Goal: Use online tool/utility: Utilize a website feature to perform a specific function

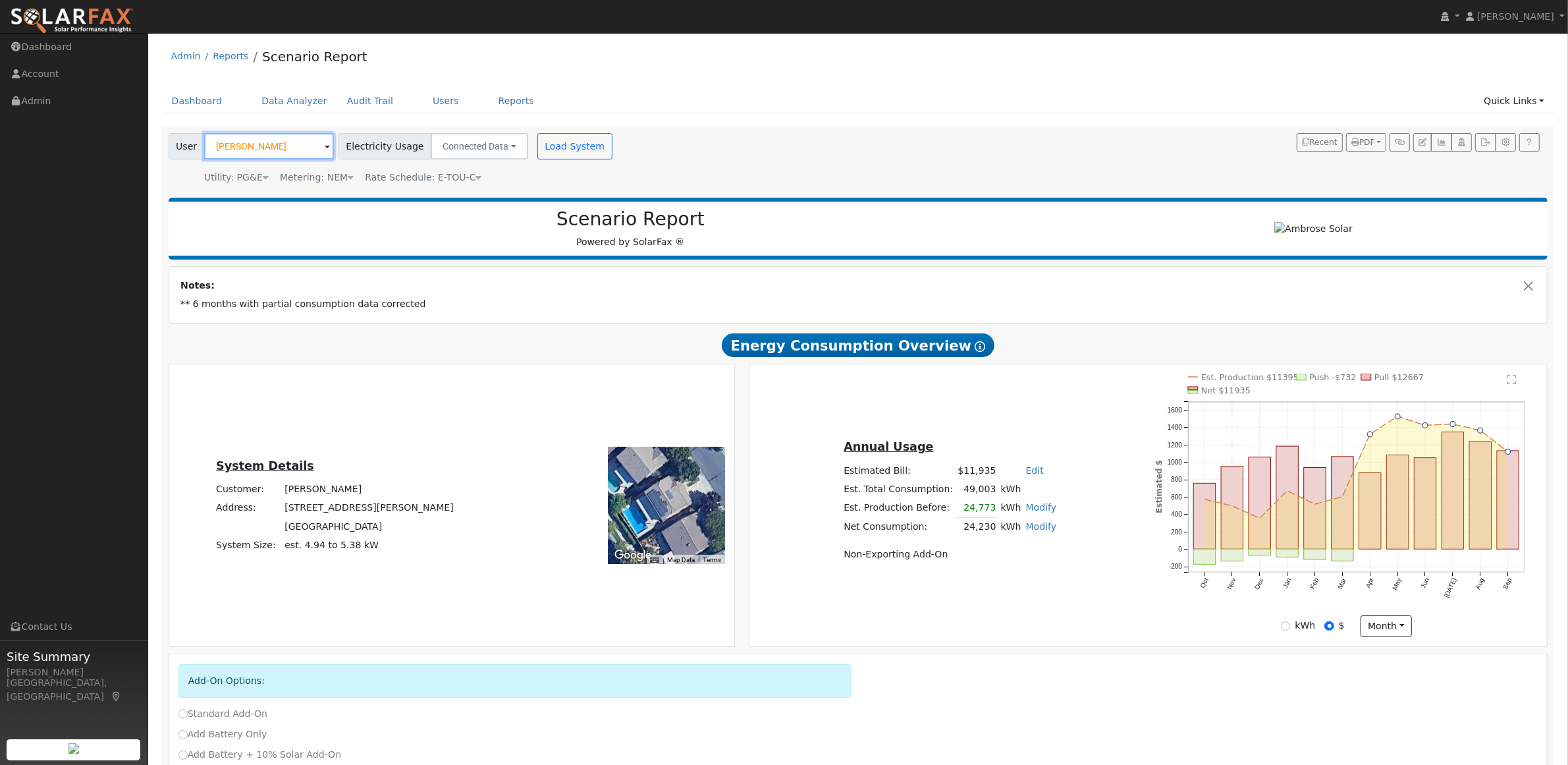
click at [242, 149] on input "[PERSON_NAME]" at bounding box center [269, 146] width 130 height 26
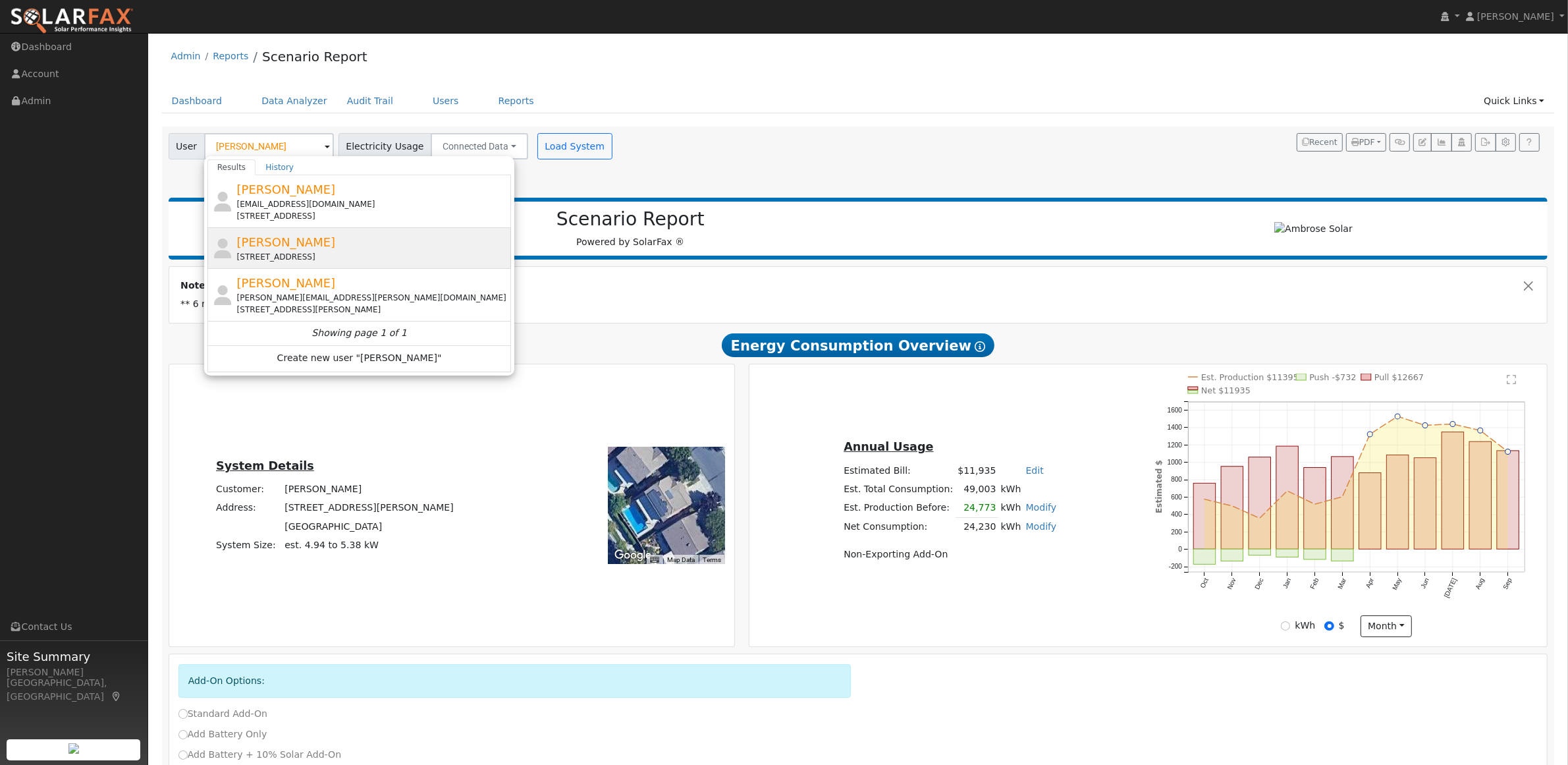
click at [269, 258] on div "[STREET_ADDRESS]" at bounding box center [373, 257] width 272 height 12
type input "[PERSON_NAME]"
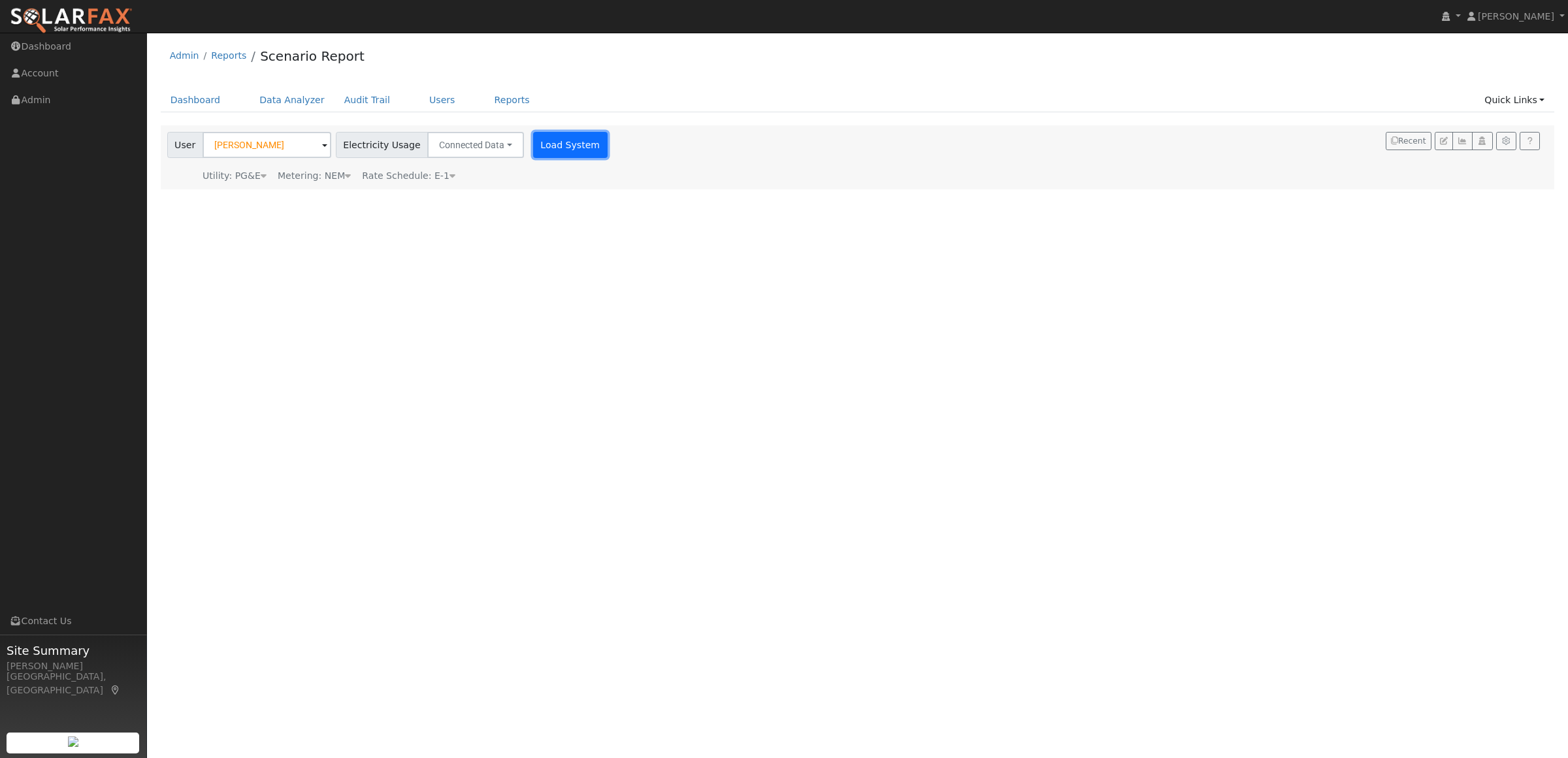
click at [540, 143] on button "Load System" at bounding box center [571, 145] width 74 height 26
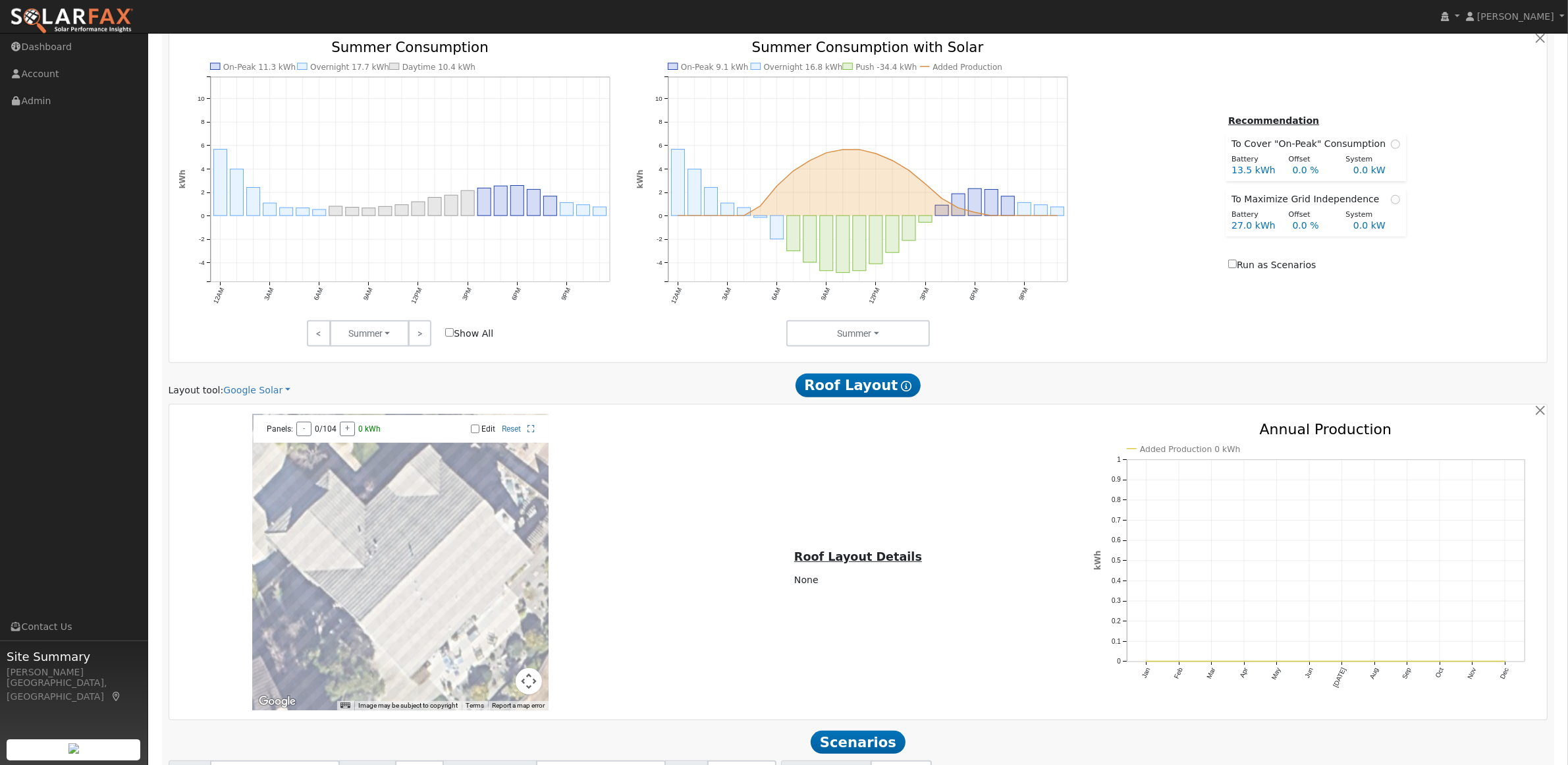
scroll to position [777, 0]
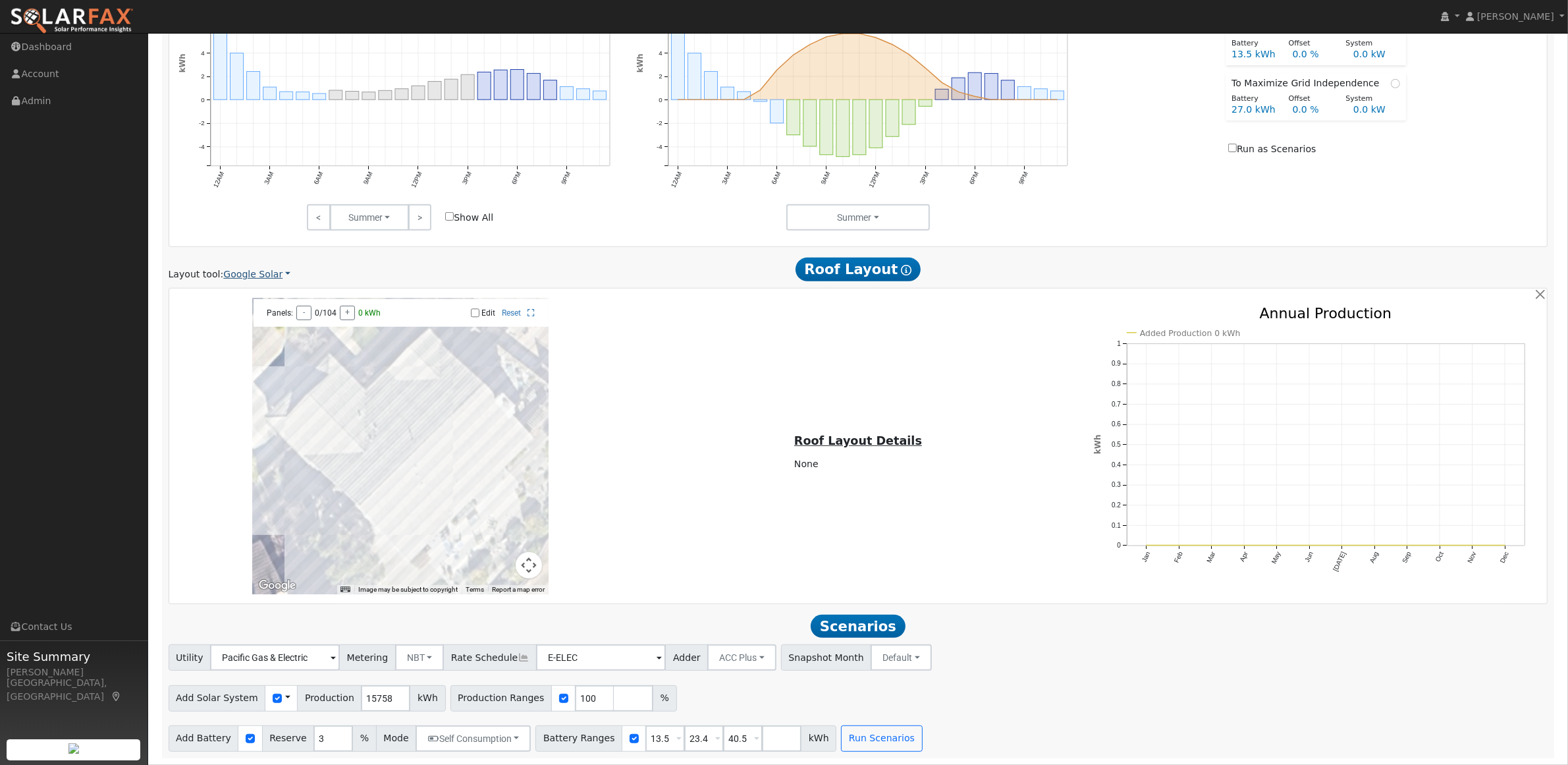
click at [245, 270] on link "Google Solar" at bounding box center [256, 274] width 67 height 14
click at [241, 333] on link "Aurora" at bounding box center [265, 337] width 92 height 18
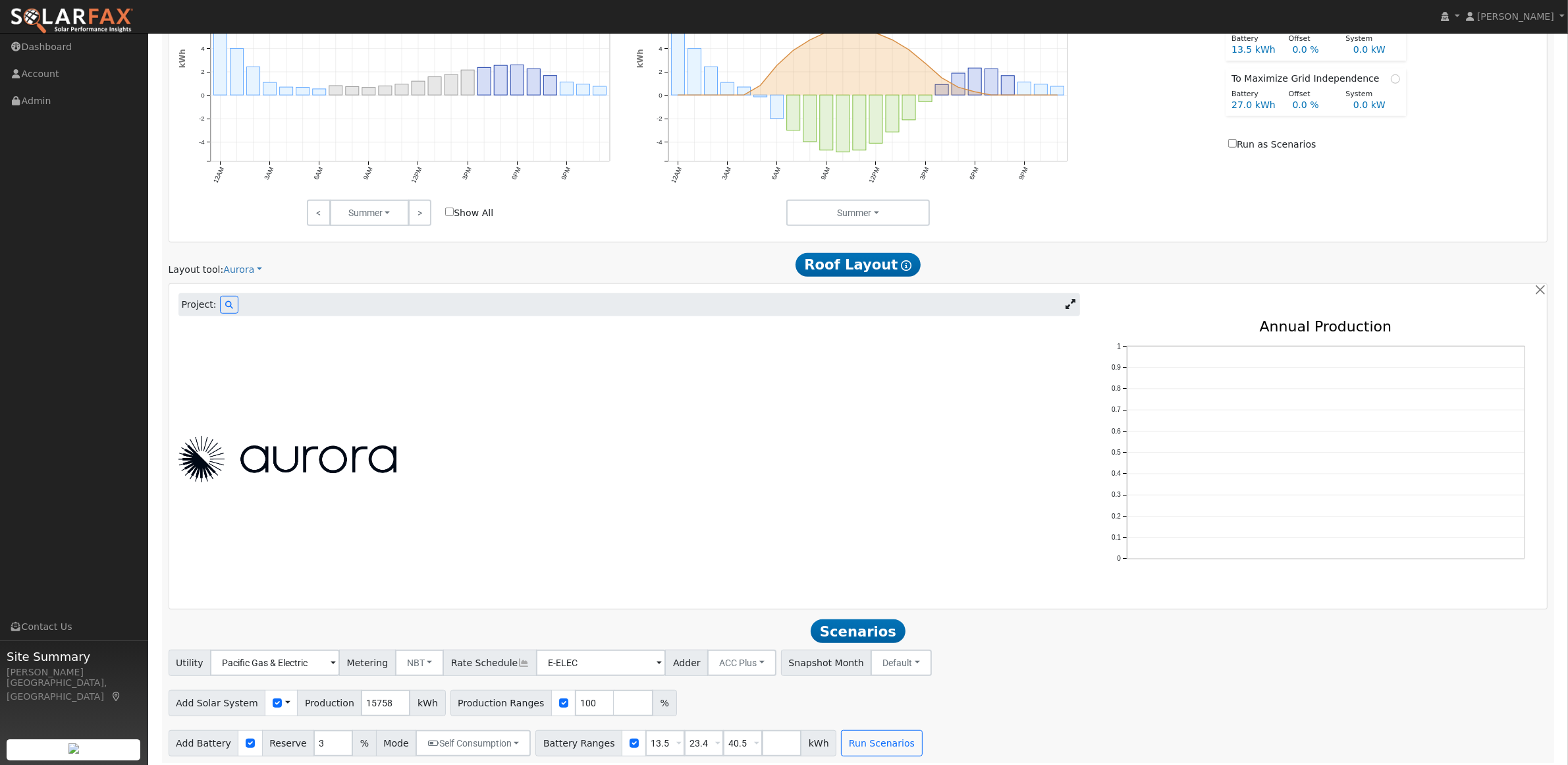
click at [501, 431] on div at bounding box center [629, 459] width 916 height 279
click at [227, 307] on icon at bounding box center [229, 305] width 8 height 8
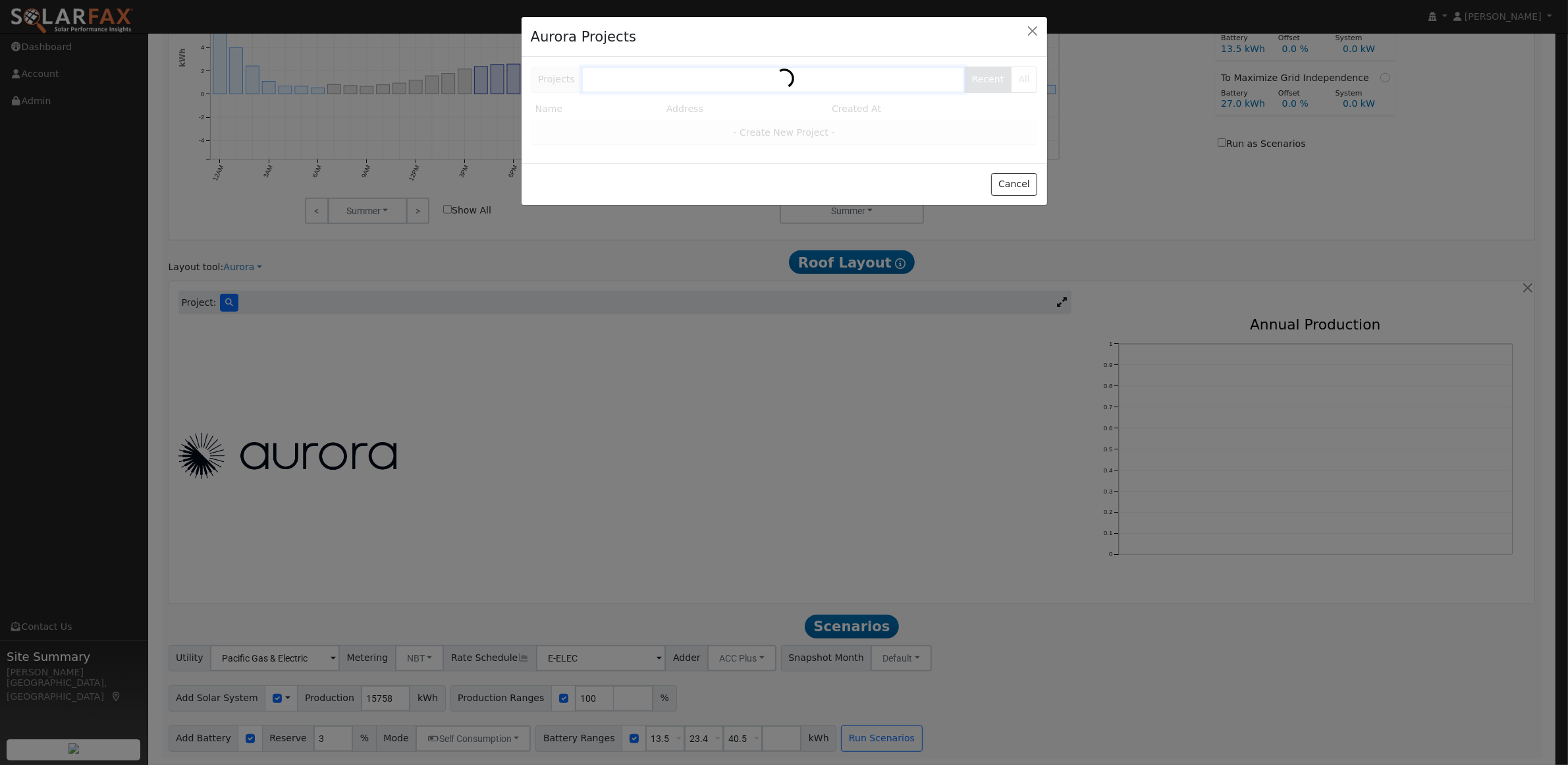
scroll to position [779, 0]
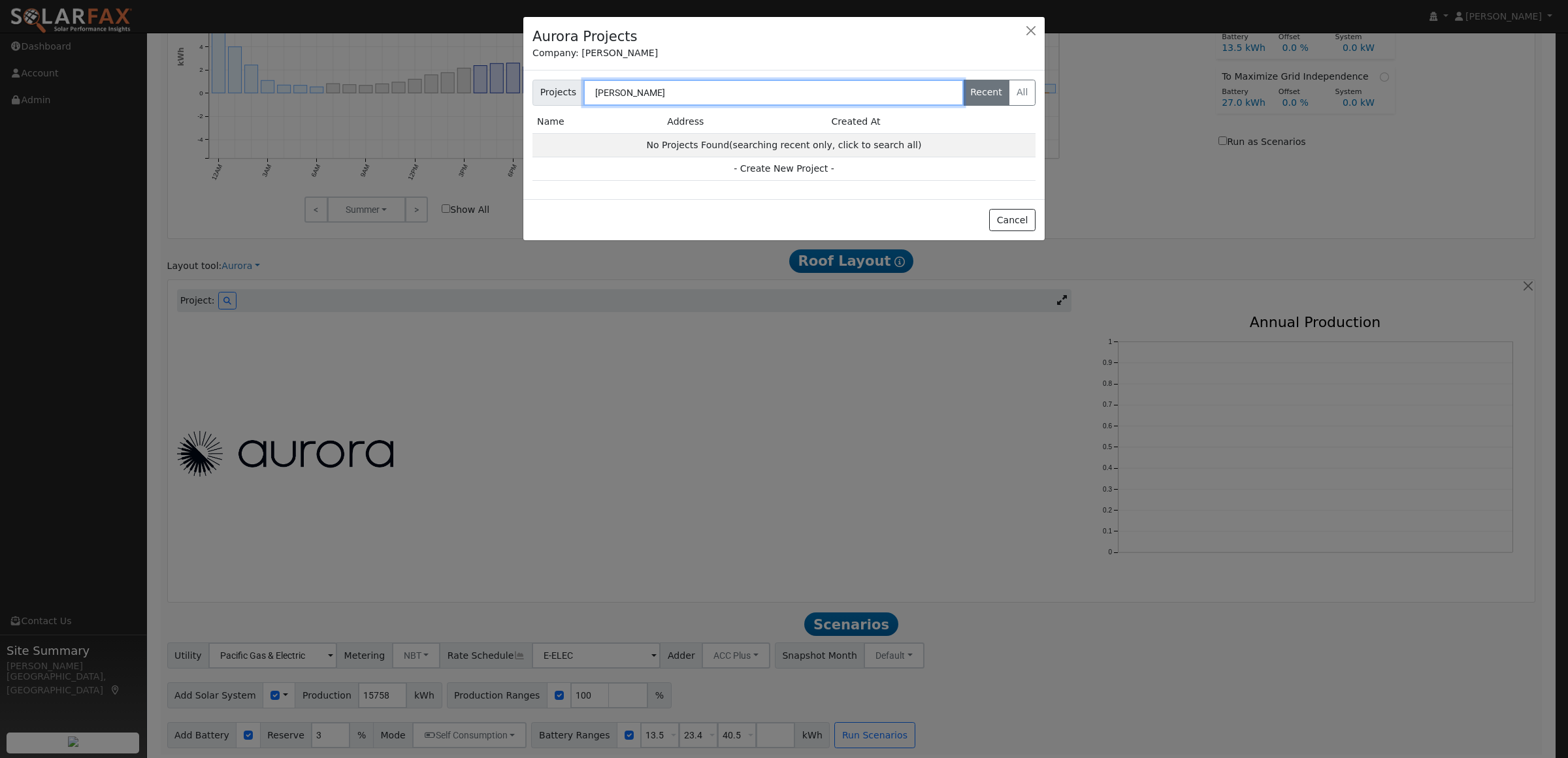
drag, startPoint x: 667, startPoint y: 93, endPoint x: 550, endPoint y: 85, distance: 117.3
click at [550, 85] on div "Projects andrew hecker Recent All" at bounding box center [784, 92] width 503 height 26
type input "2"
type input "[PERSON_NAME]"
click at [1024, 28] on button "button" at bounding box center [1030, 31] width 18 height 18
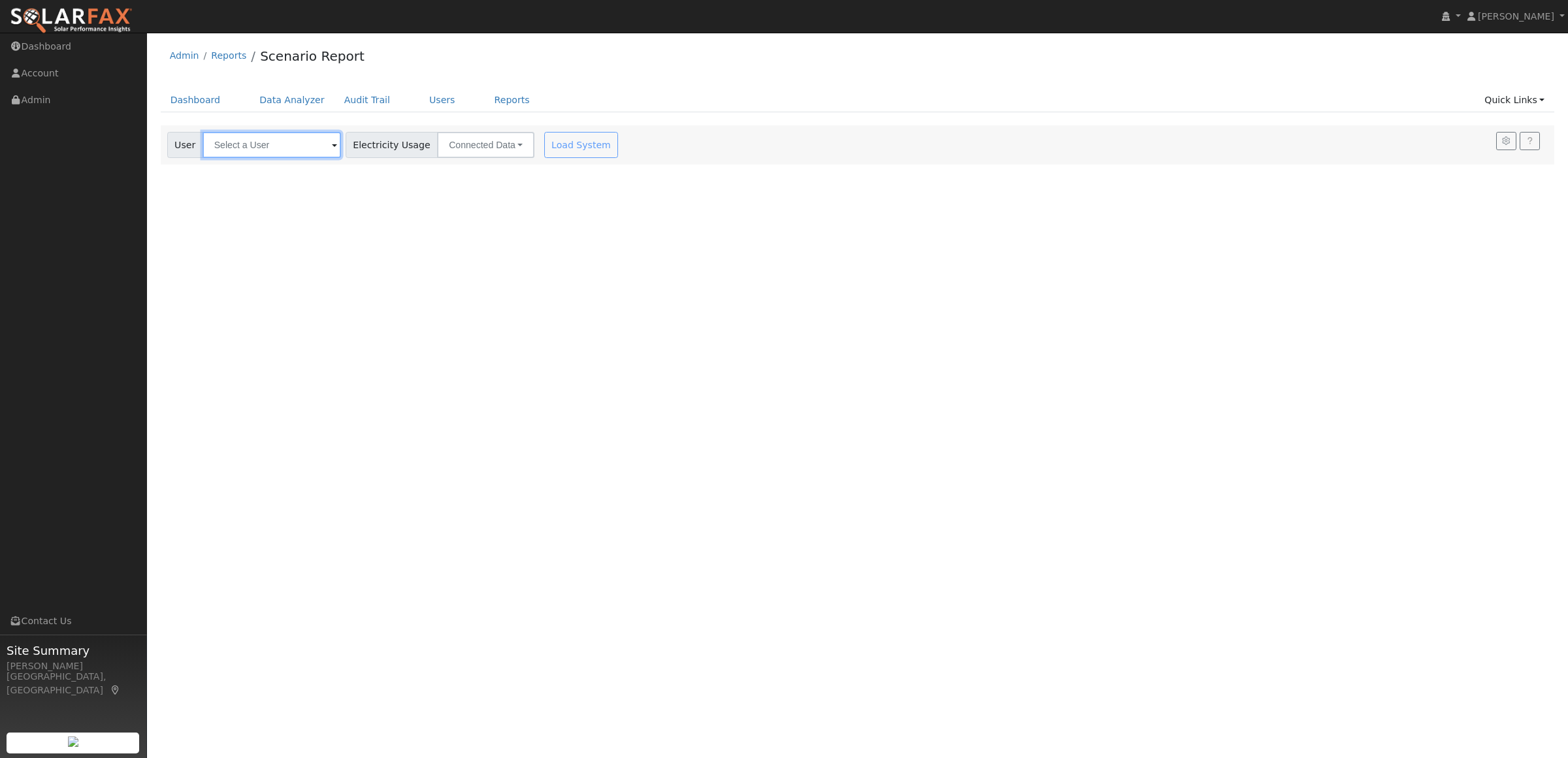
click at [232, 146] on input "text" at bounding box center [272, 145] width 138 height 26
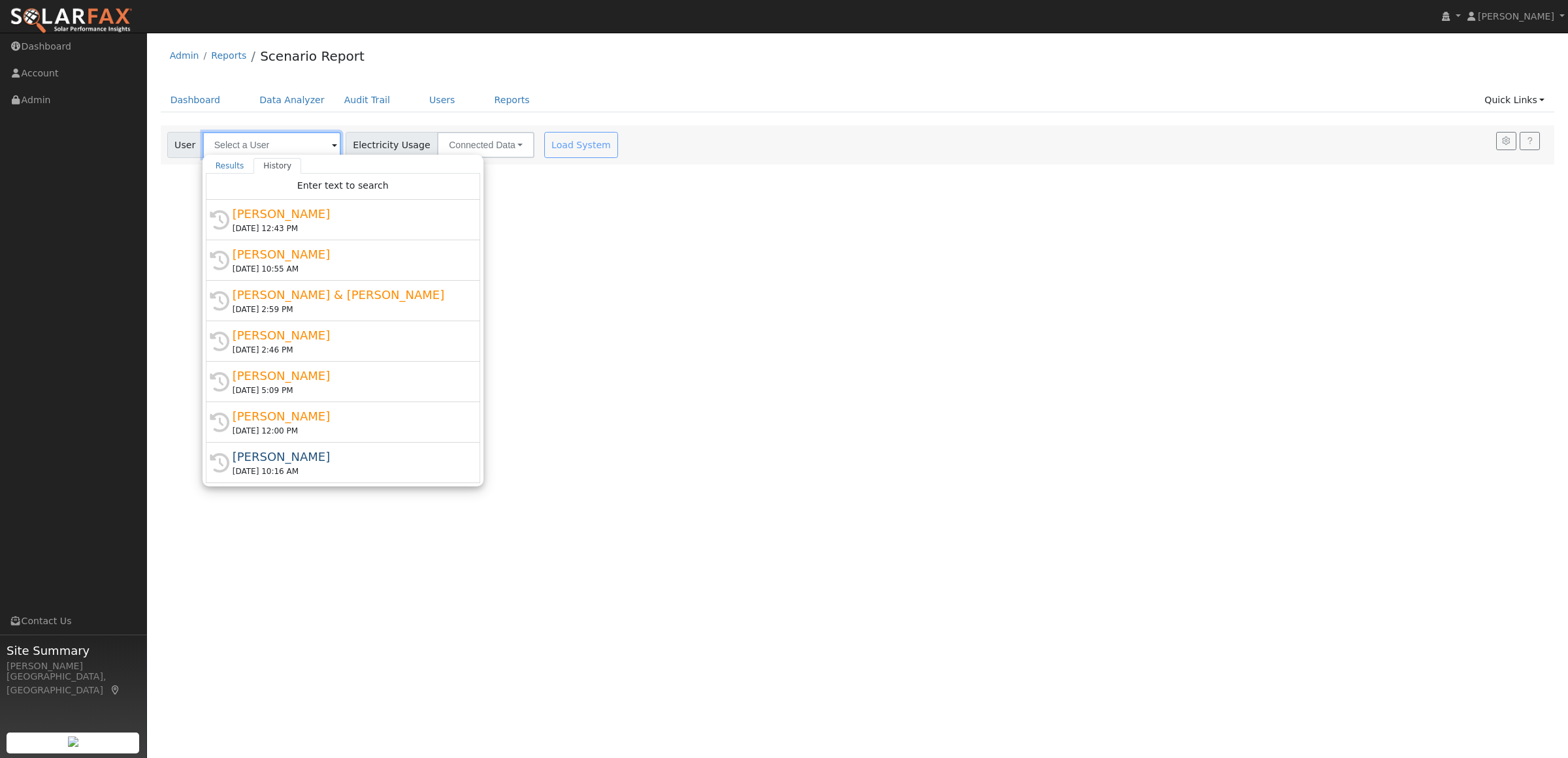
paste input "[PERSON_NAME]"
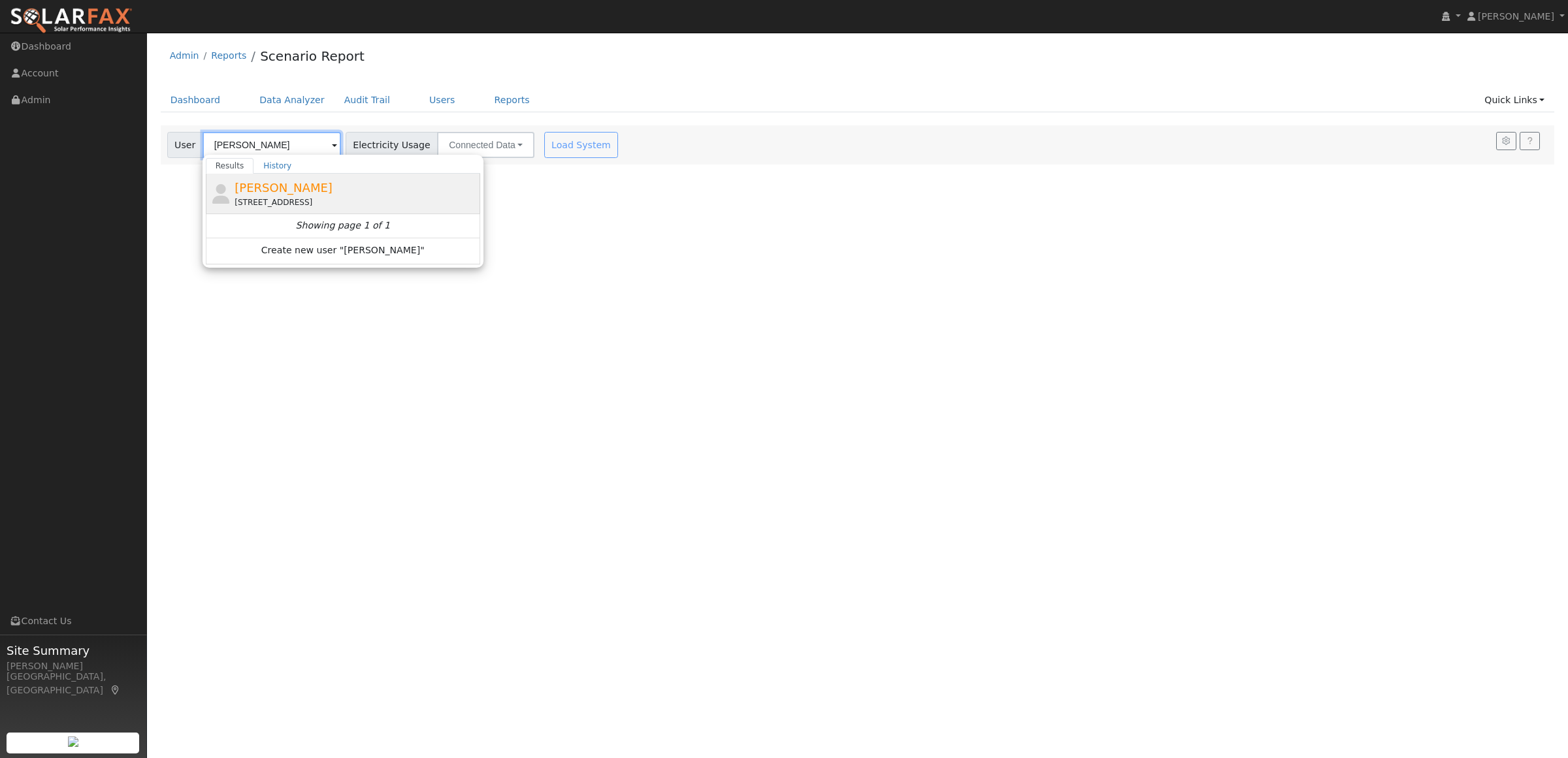
type input "[PERSON_NAME]"
click at [245, 200] on div "[STREET_ADDRESS]" at bounding box center [356, 202] width 243 height 12
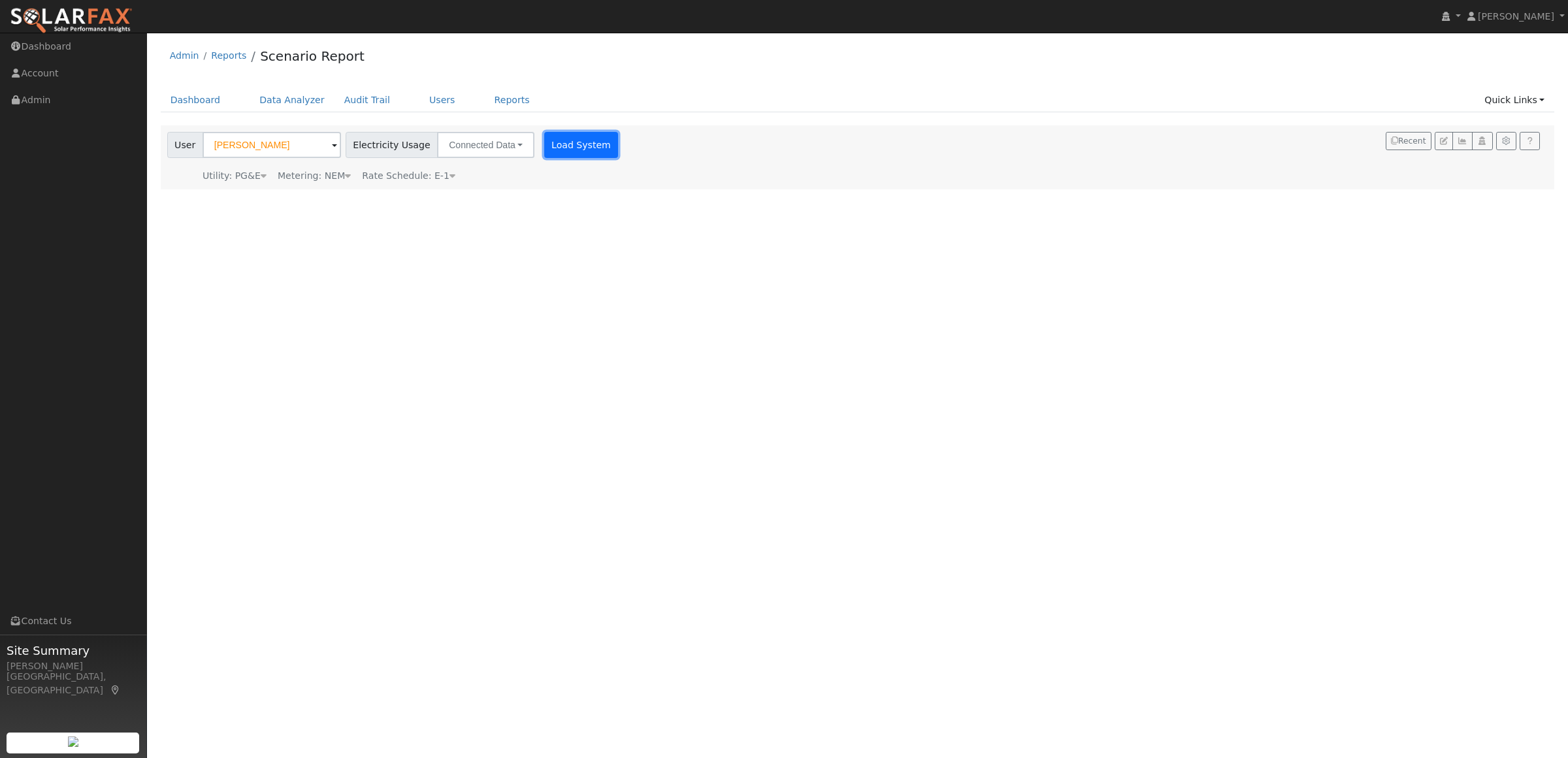
click at [576, 147] on button "Load System" at bounding box center [581, 145] width 74 height 26
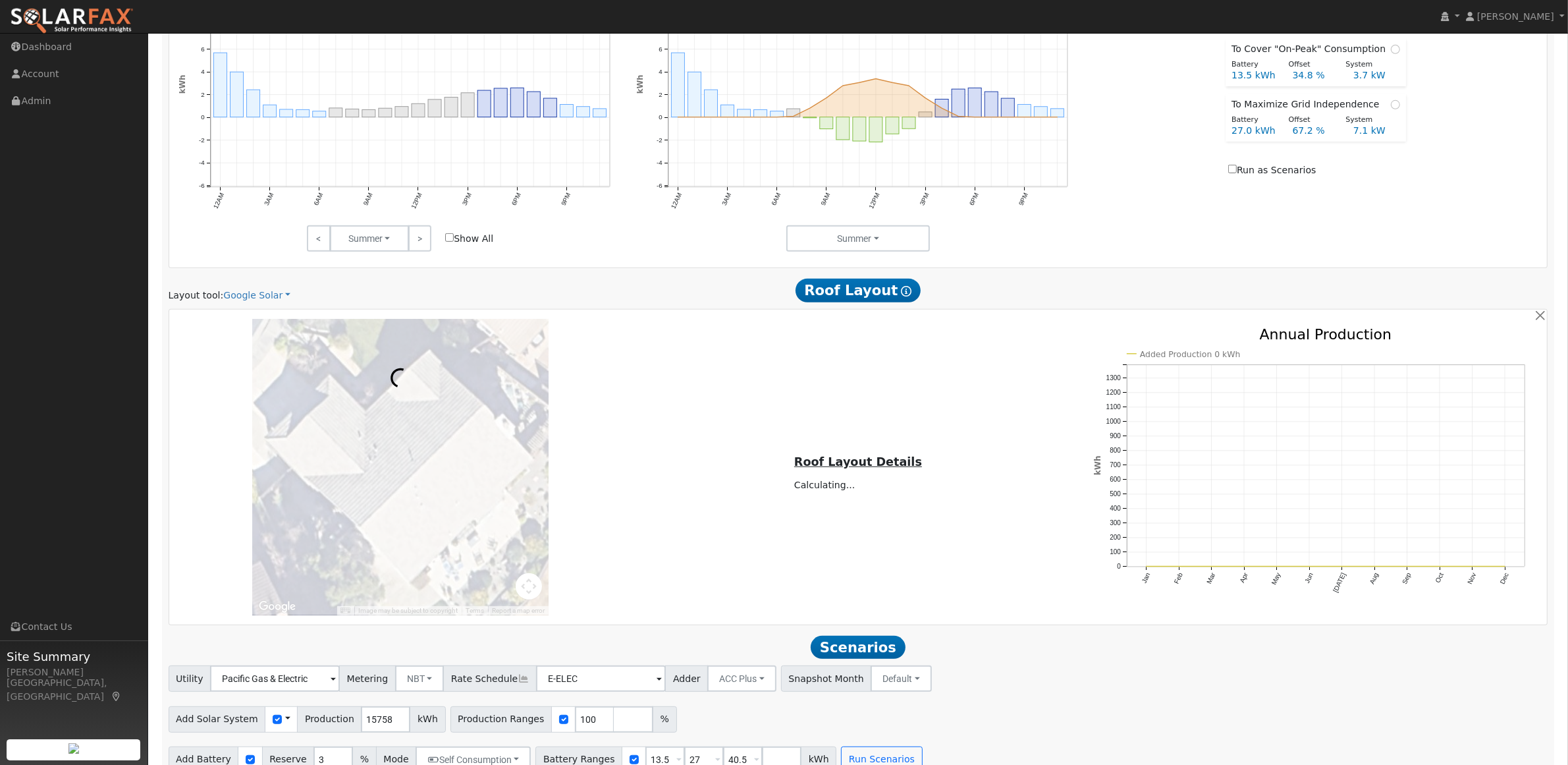
scroll to position [777, 0]
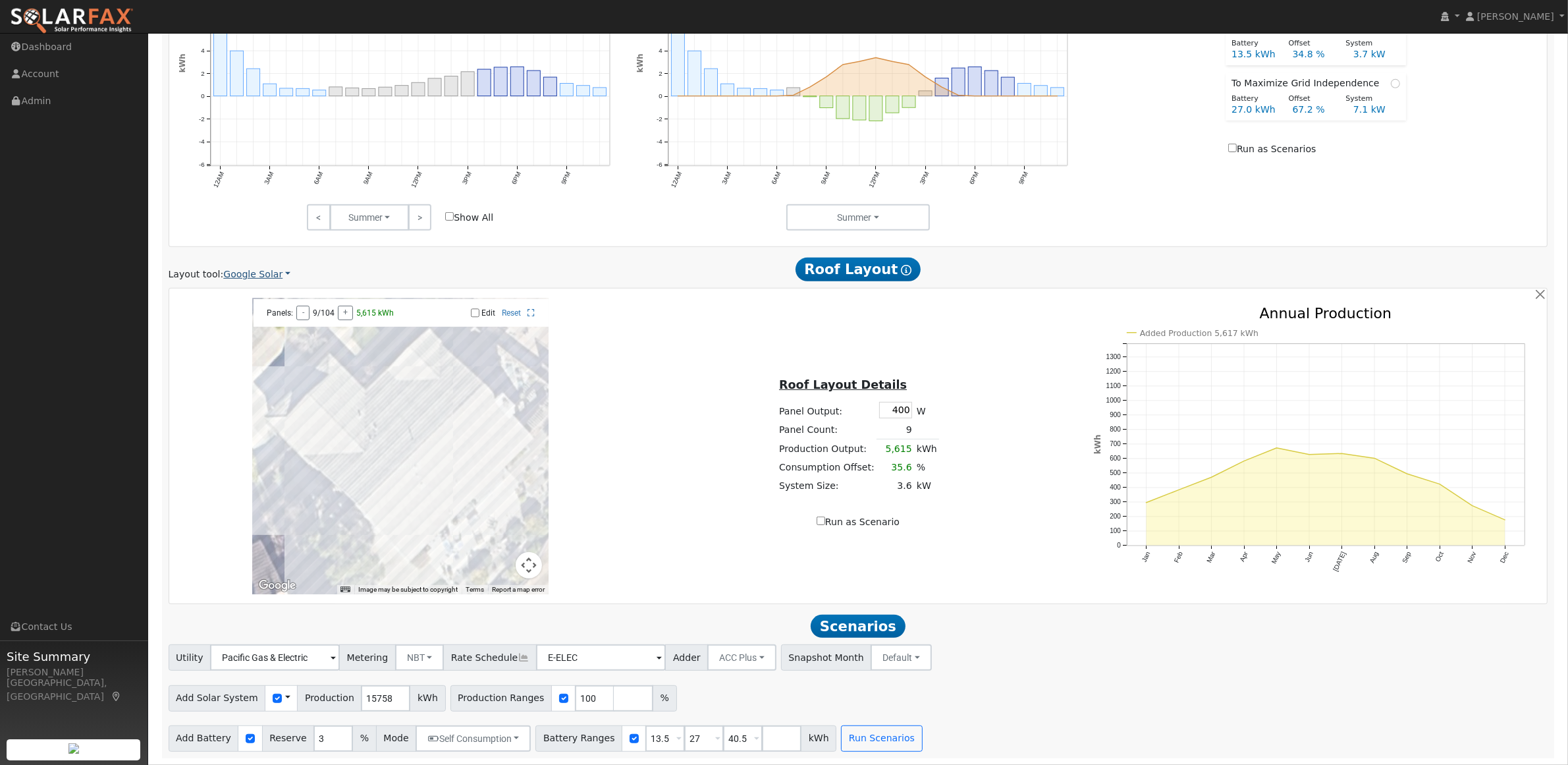
click at [262, 273] on link "Google Solar" at bounding box center [256, 274] width 67 height 14
click at [244, 333] on link "Aurora" at bounding box center [265, 337] width 92 height 18
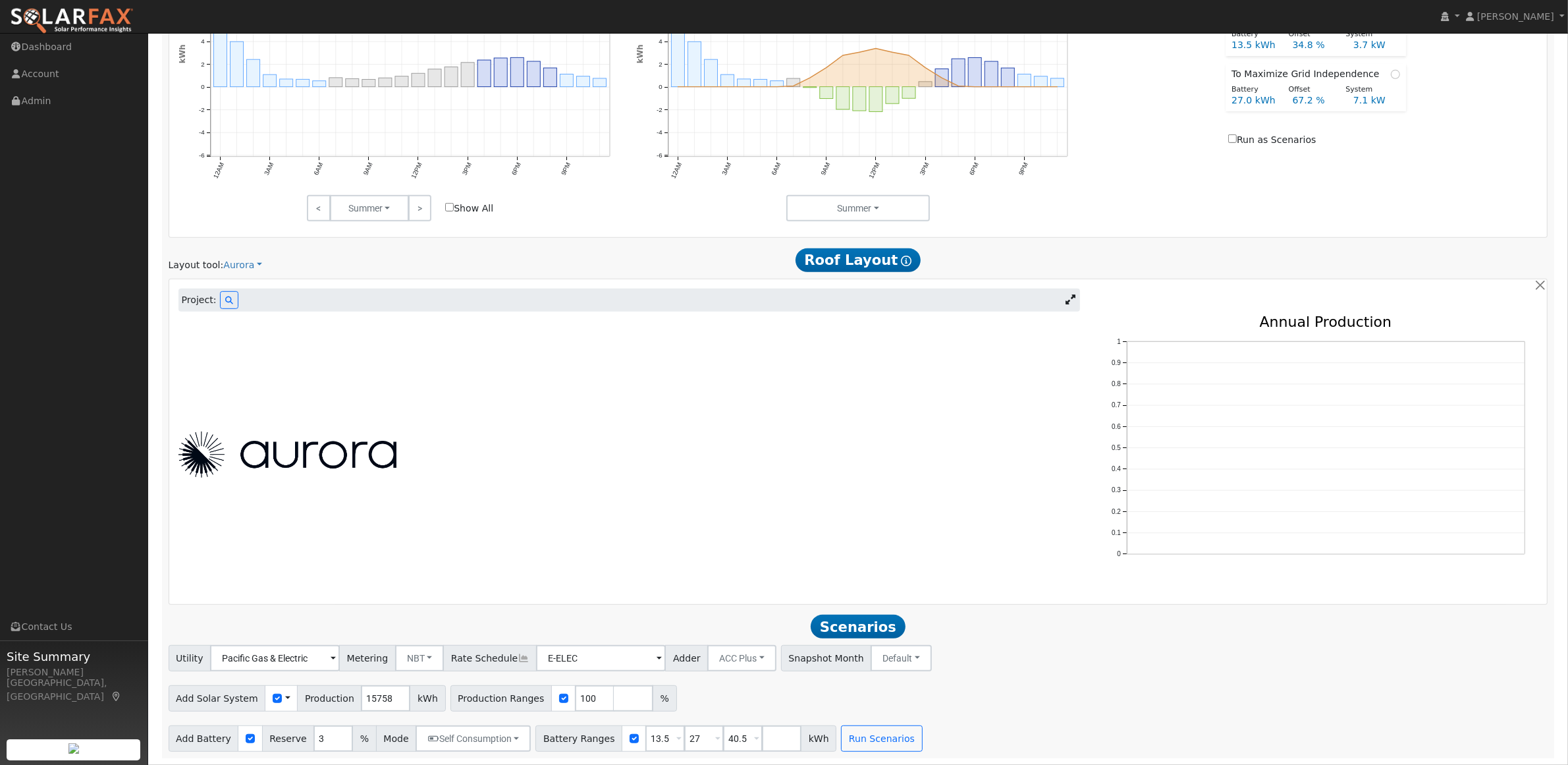
scroll to position [786, 0]
click at [220, 298] on button at bounding box center [228, 300] width 18 height 18
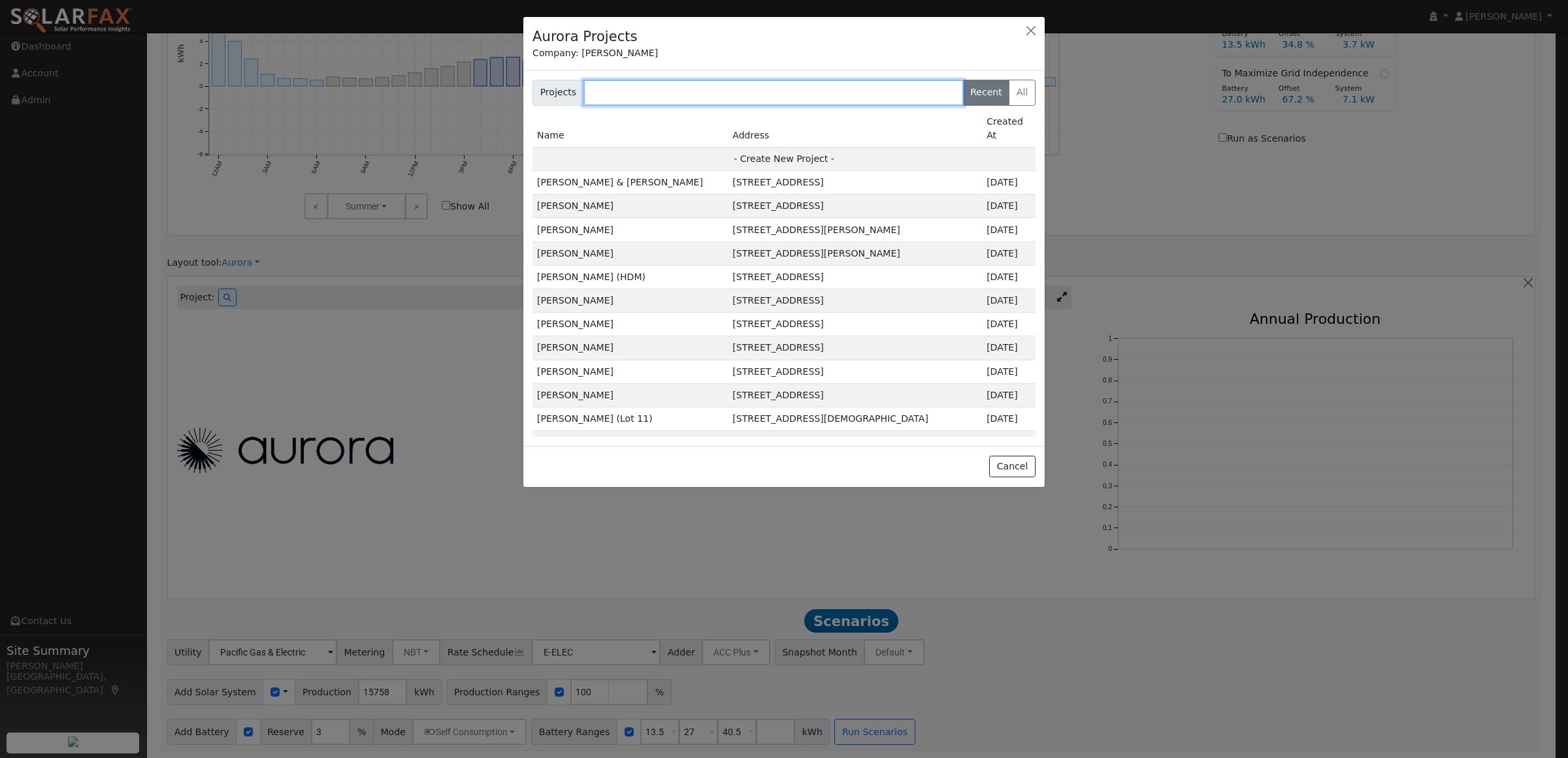
click at [623, 86] on input "text" at bounding box center [774, 92] width 380 height 26
paste input "[PERSON_NAME]"
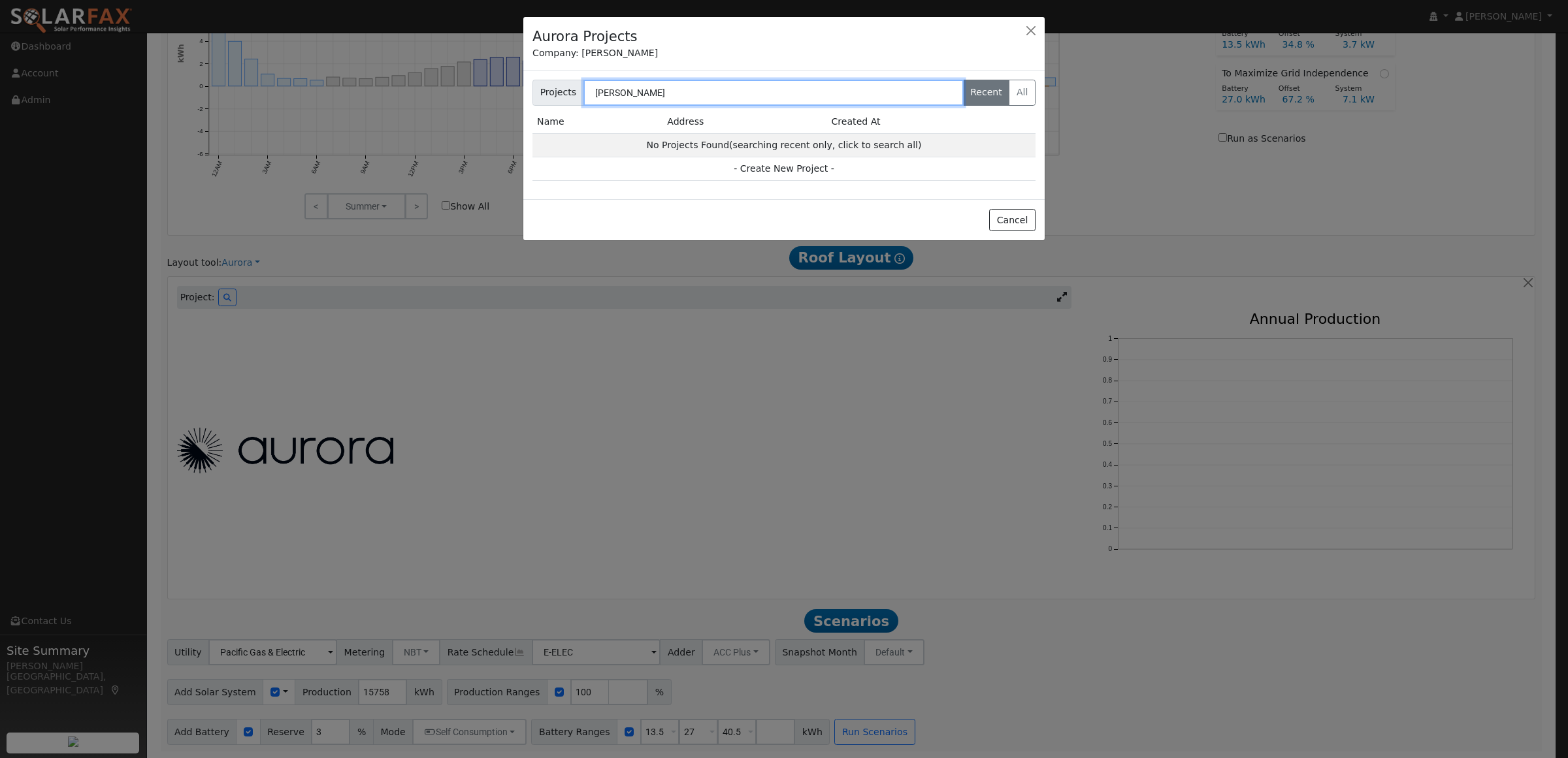
type input "[PERSON_NAME]"
click at [1020, 92] on label "All" at bounding box center [1022, 92] width 27 height 26
click at [541, 88] on input "All" at bounding box center [536, 84] width 9 height 9
radio input "true"
radio input "false"
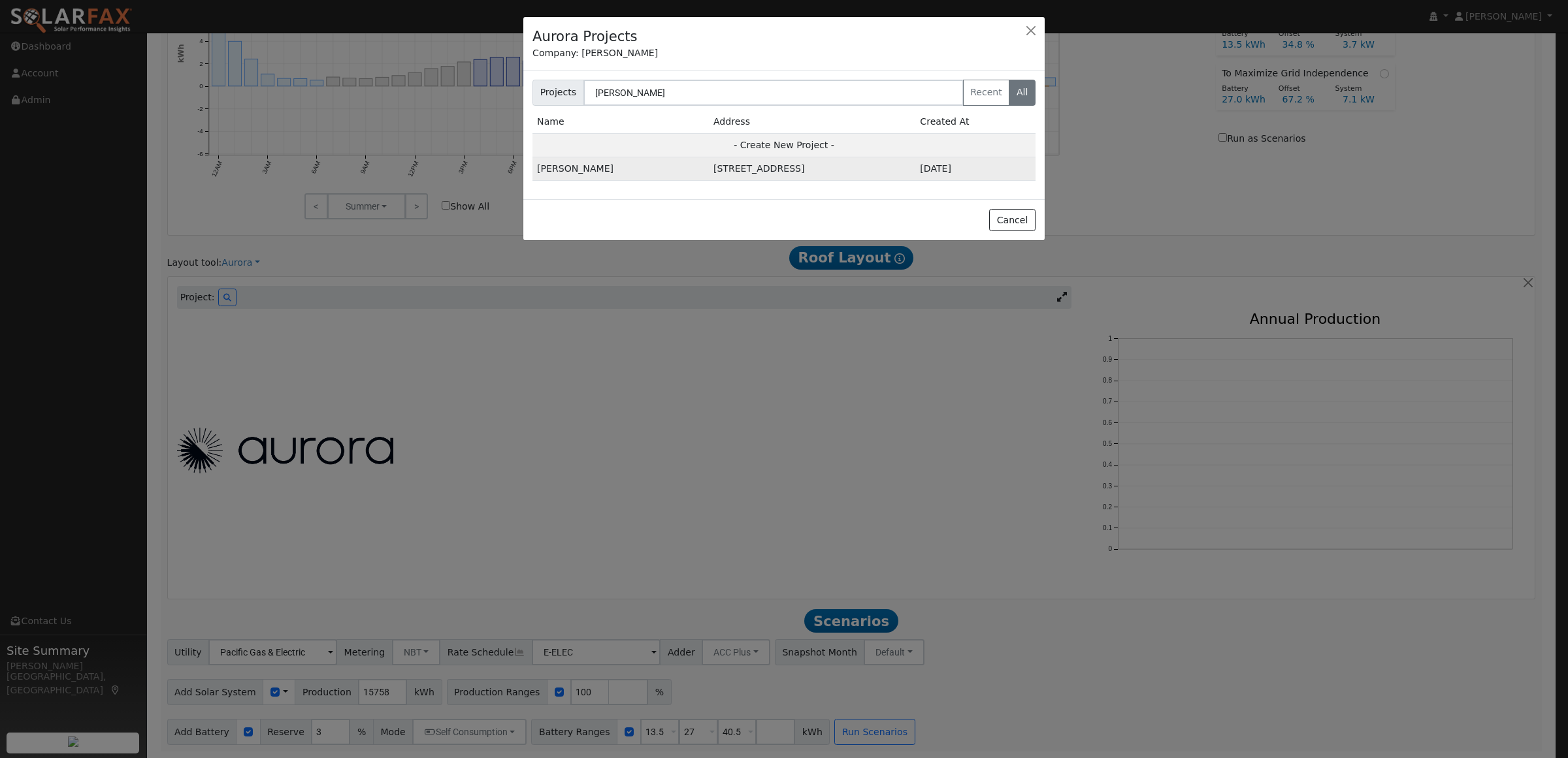
click at [709, 170] on td "[STREET_ADDRESS]" at bounding box center [812, 169] width 206 height 23
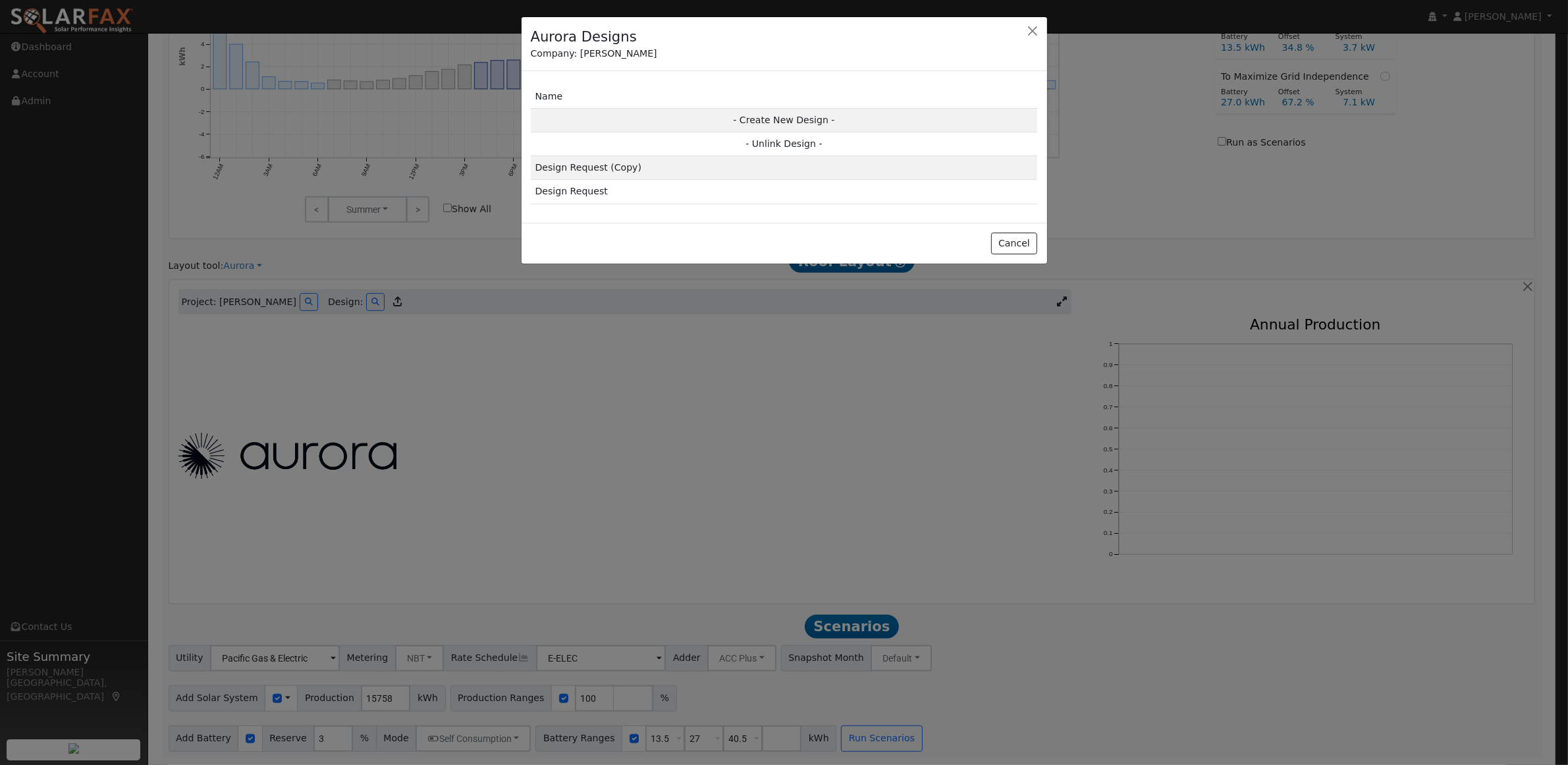
scroll to position [788, 0]
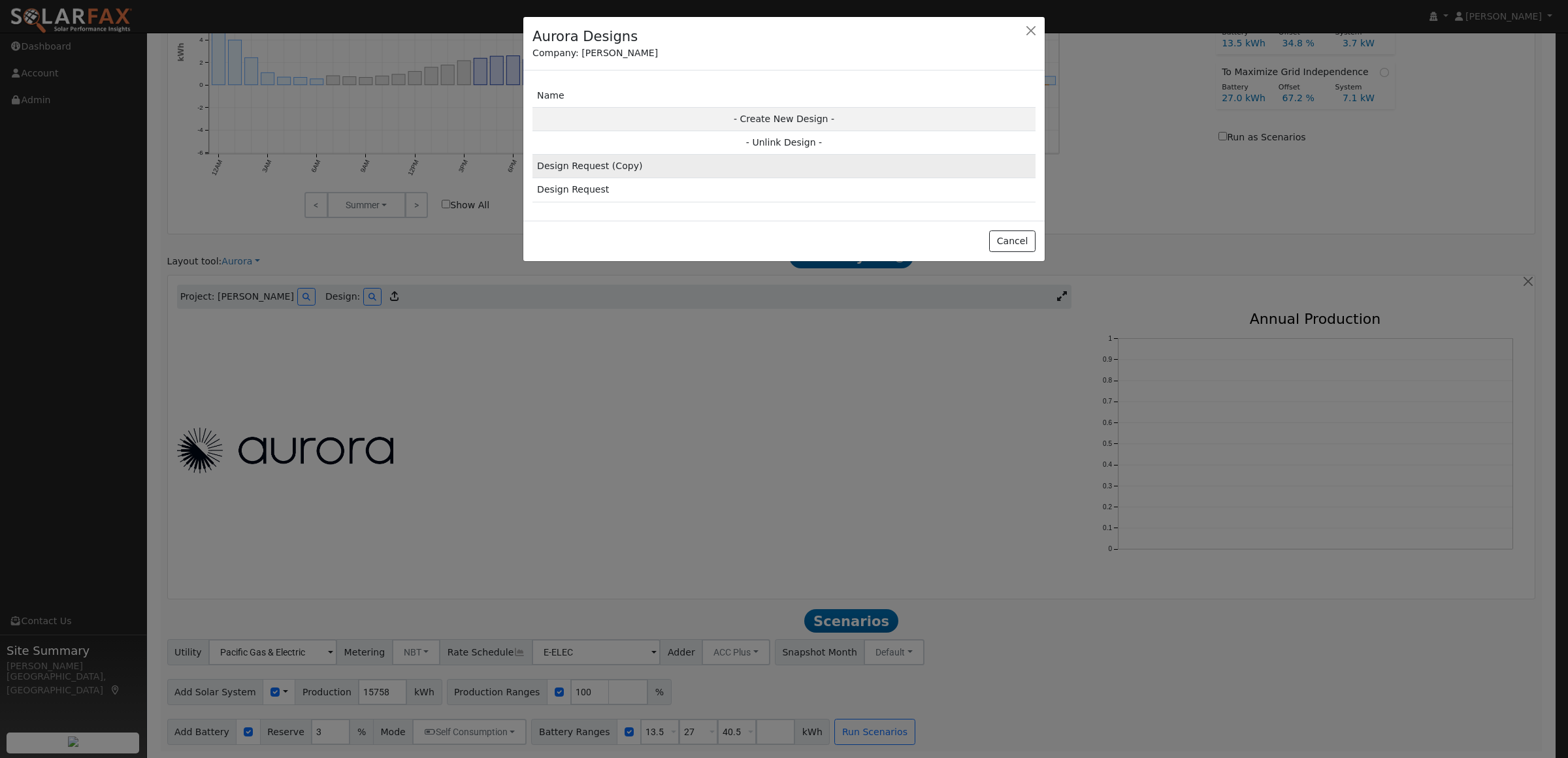
click at [606, 171] on td "Design Request (Copy)" at bounding box center [784, 167] width 503 height 23
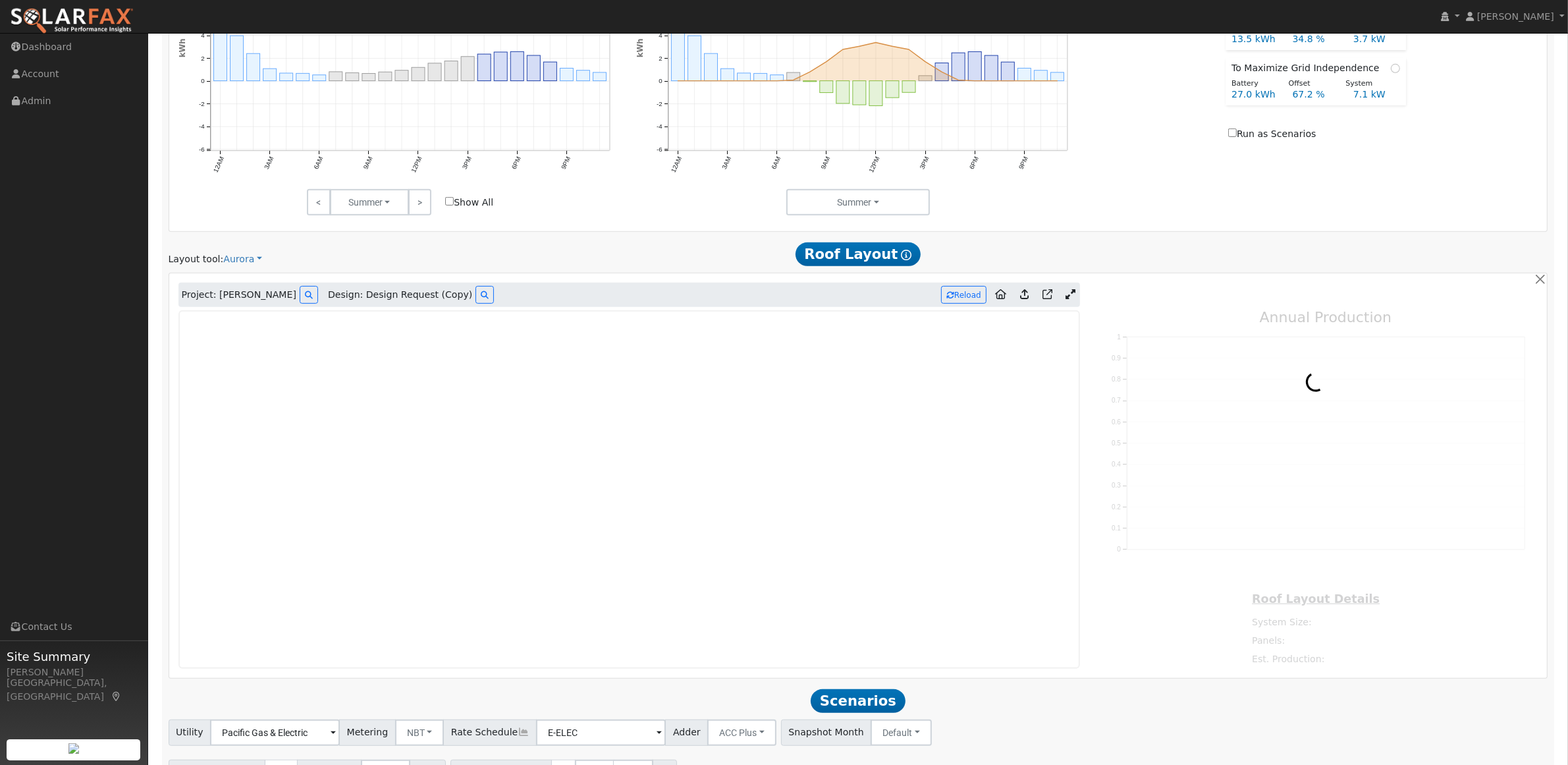
type input "27723"
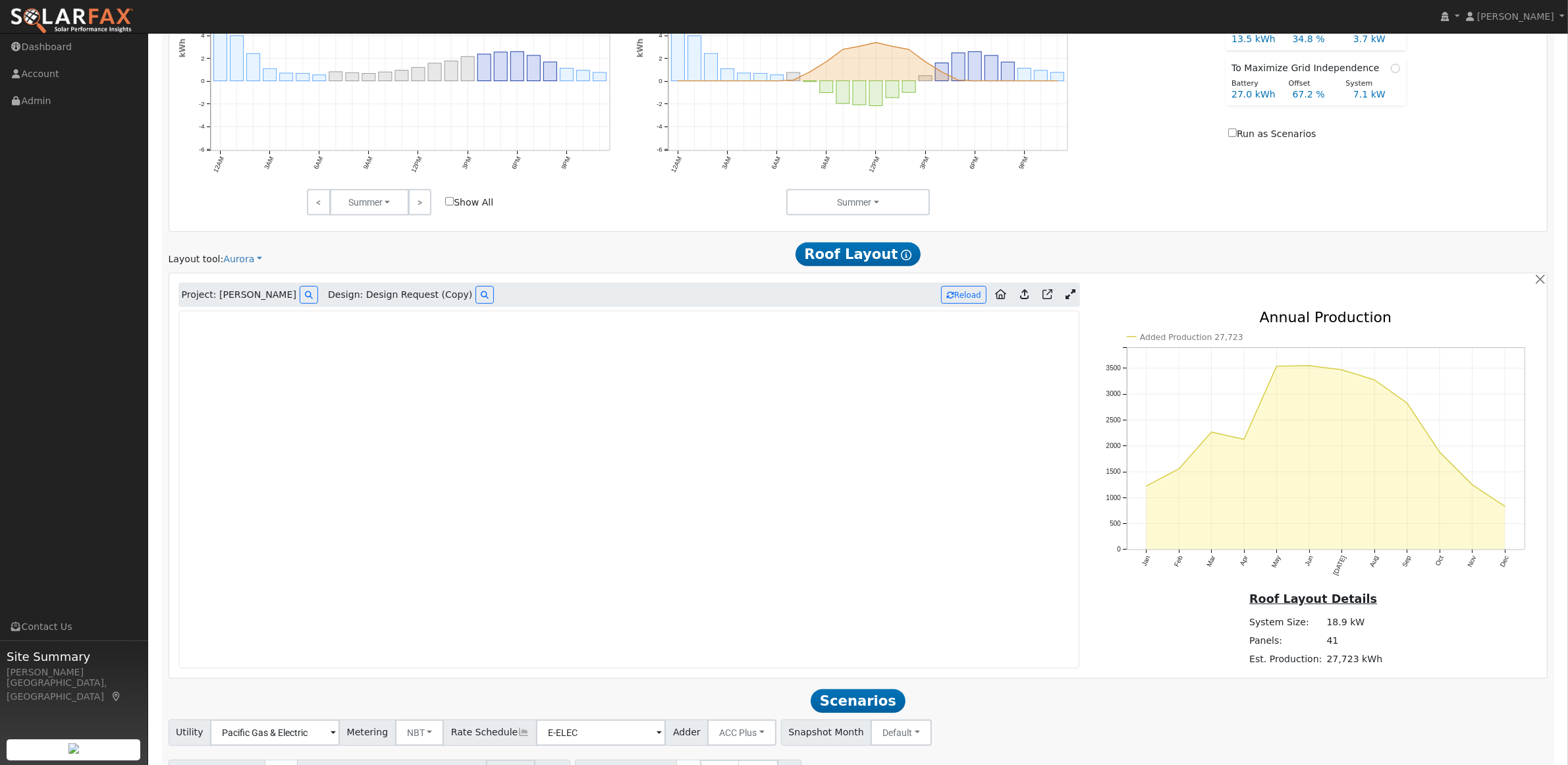
scroll to position [867, 0]
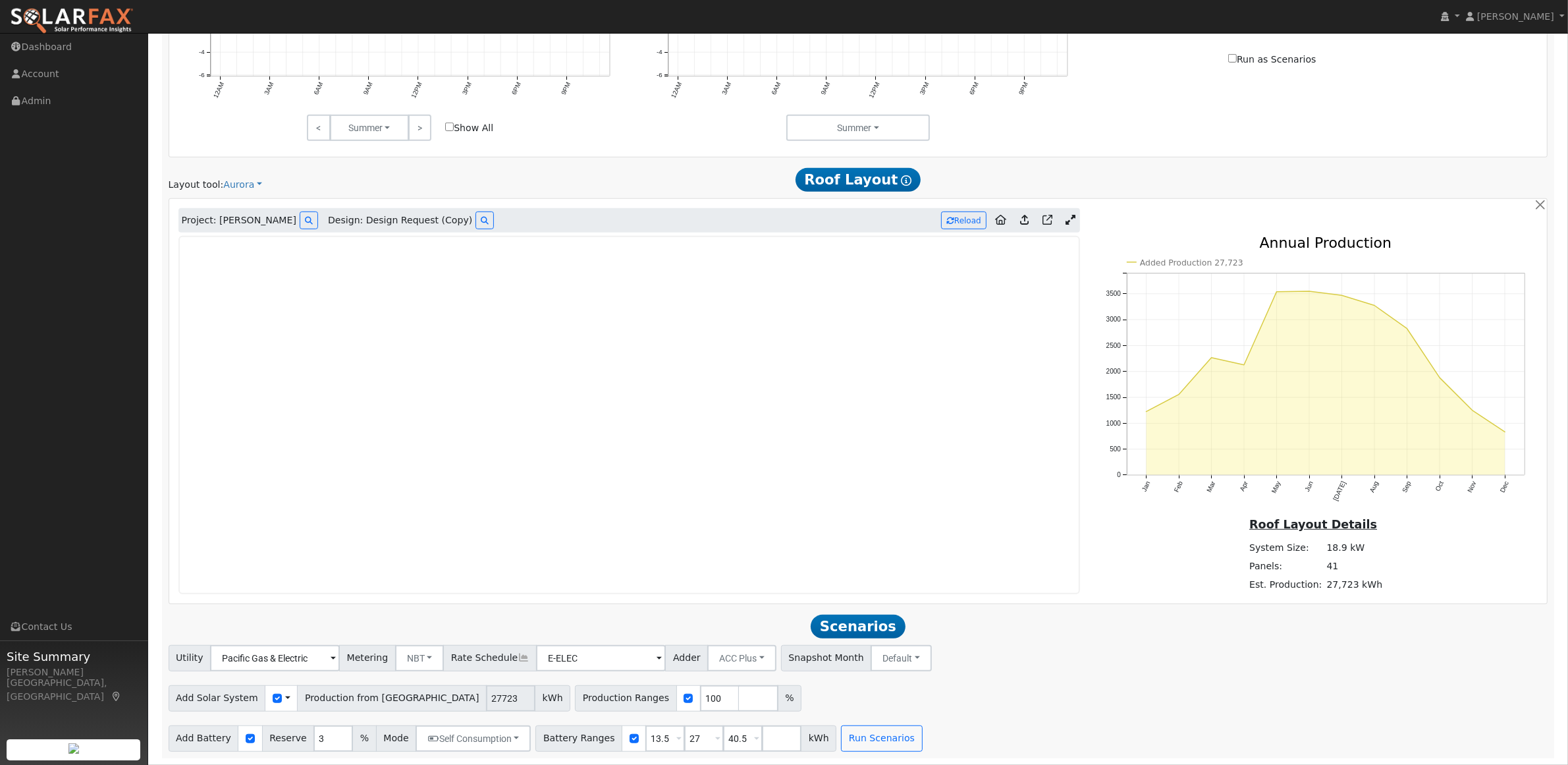
click at [989, 680] on div "Add Solar System Use CSV Data Production from [GEOGRAPHIC_DATA] 27723 kWh Produ…" at bounding box center [858, 696] width 1384 height 31
click at [853, 736] on button "Run Scenarios" at bounding box center [881, 739] width 81 height 26
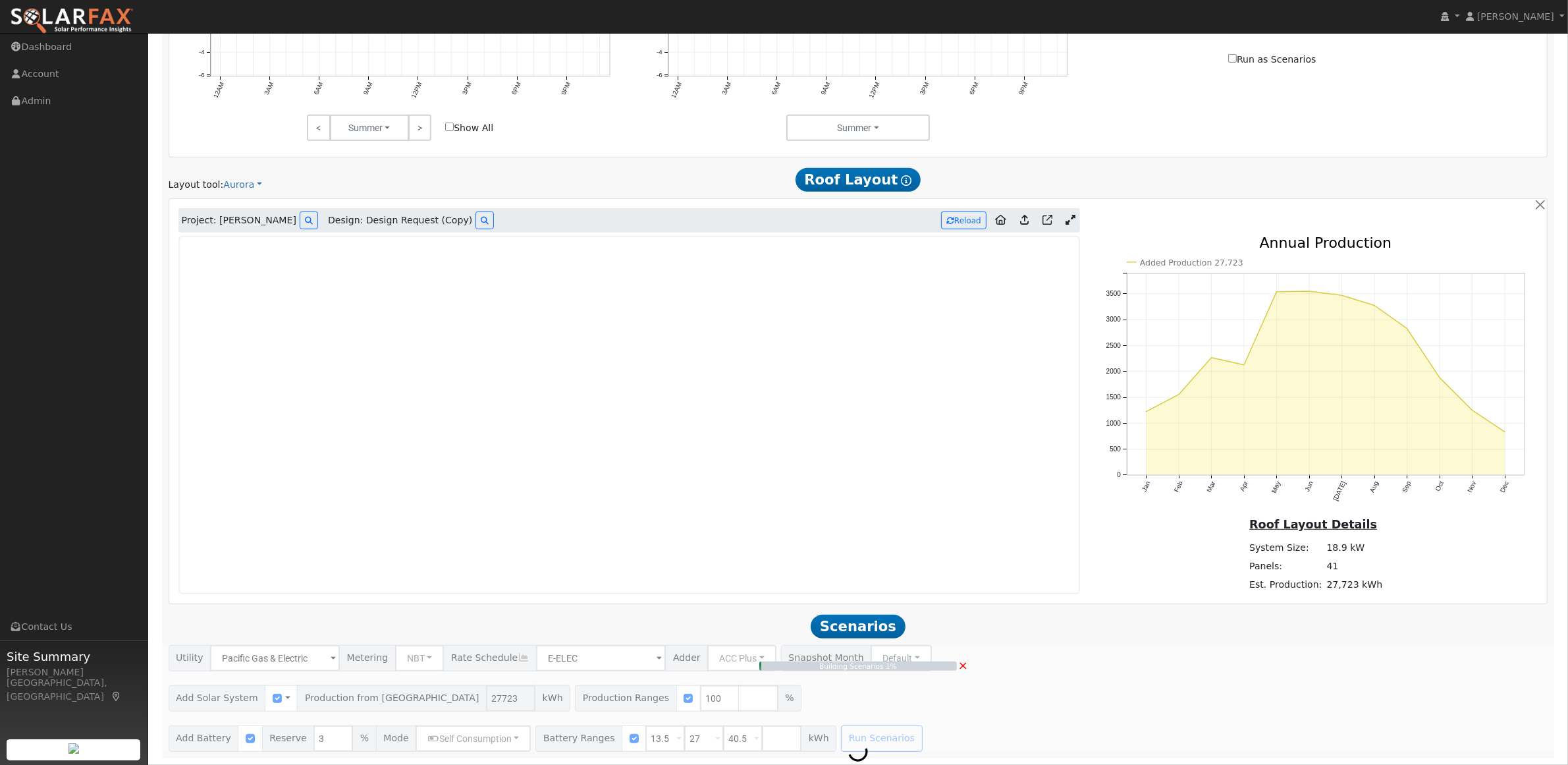
type input "18.5"
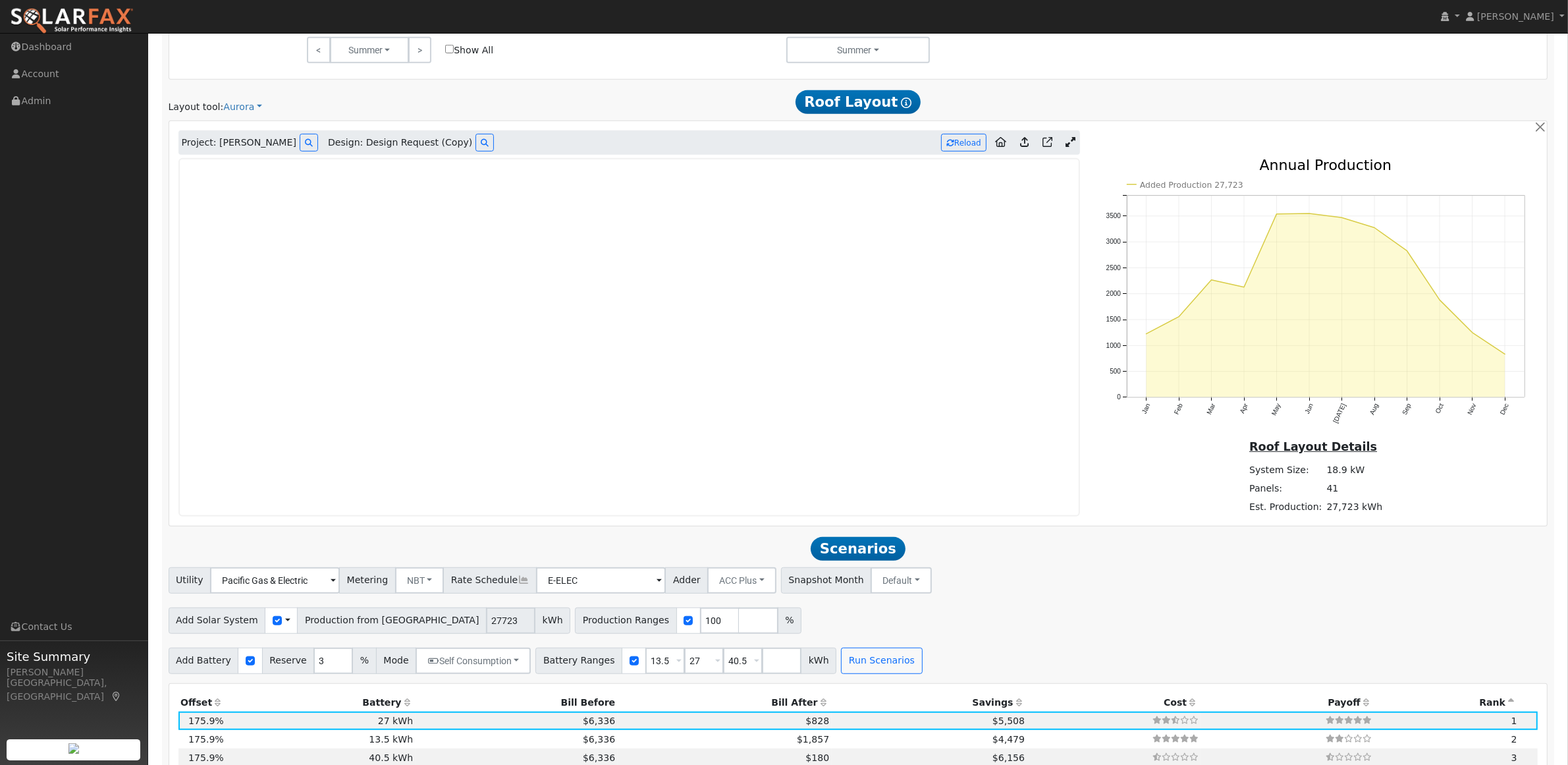
scroll to position [1030, 0]
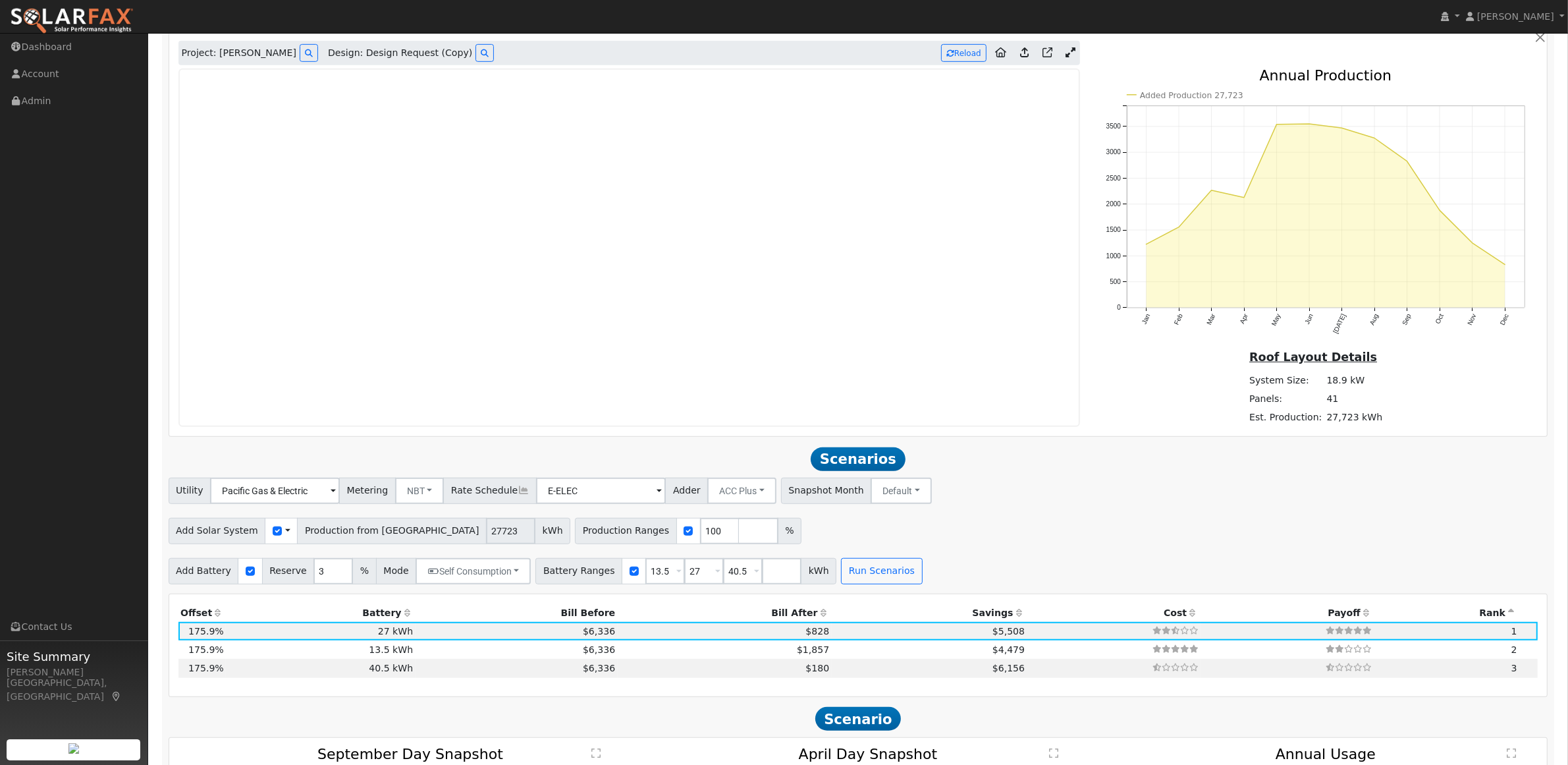
click at [851, 469] on span "Scenarios" at bounding box center [858, 459] width 94 height 24
click at [857, 577] on button "Run Scenarios" at bounding box center [881, 571] width 81 height 26
click at [868, 573] on button "Run Scenarios" at bounding box center [881, 571] width 81 height 26
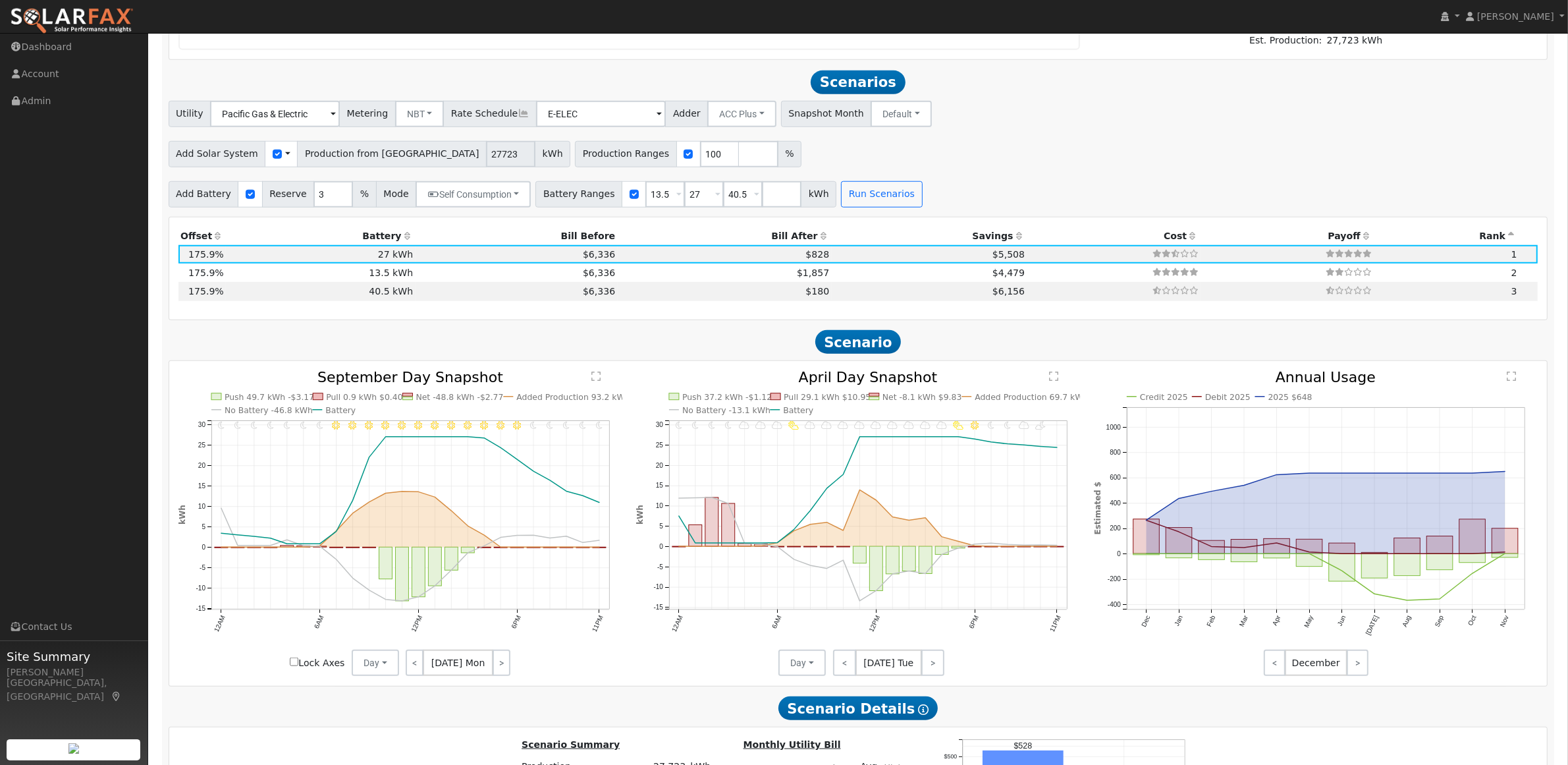
scroll to position [1442, 0]
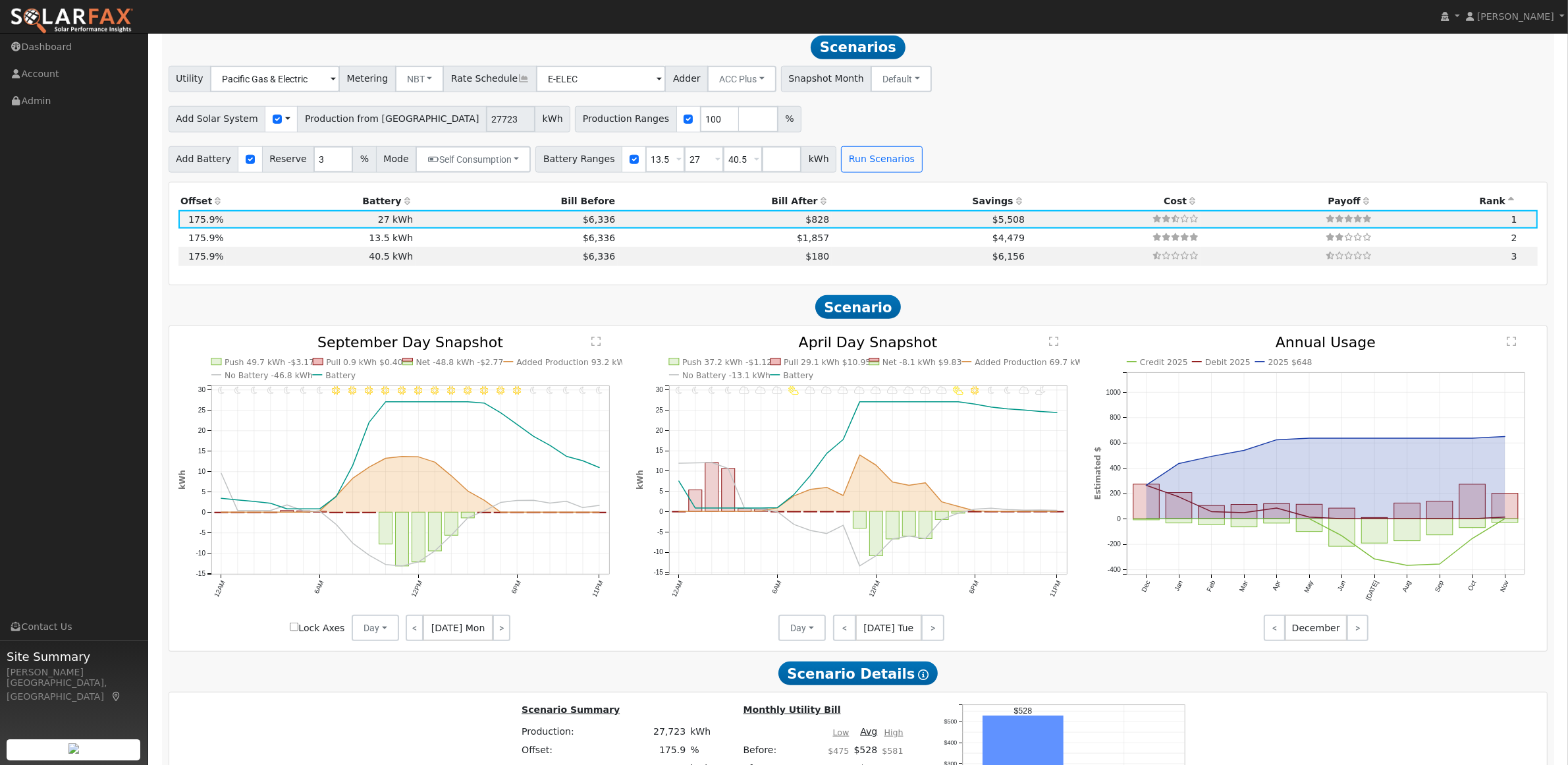
click at [264, 126] on div "Use CSV Data" at bounding box center [281, 119] width 33 height 26
click at [272, 124] on input "checkbox" at bounding box center [277, 119] width 10 height 10
checkbox input "true"
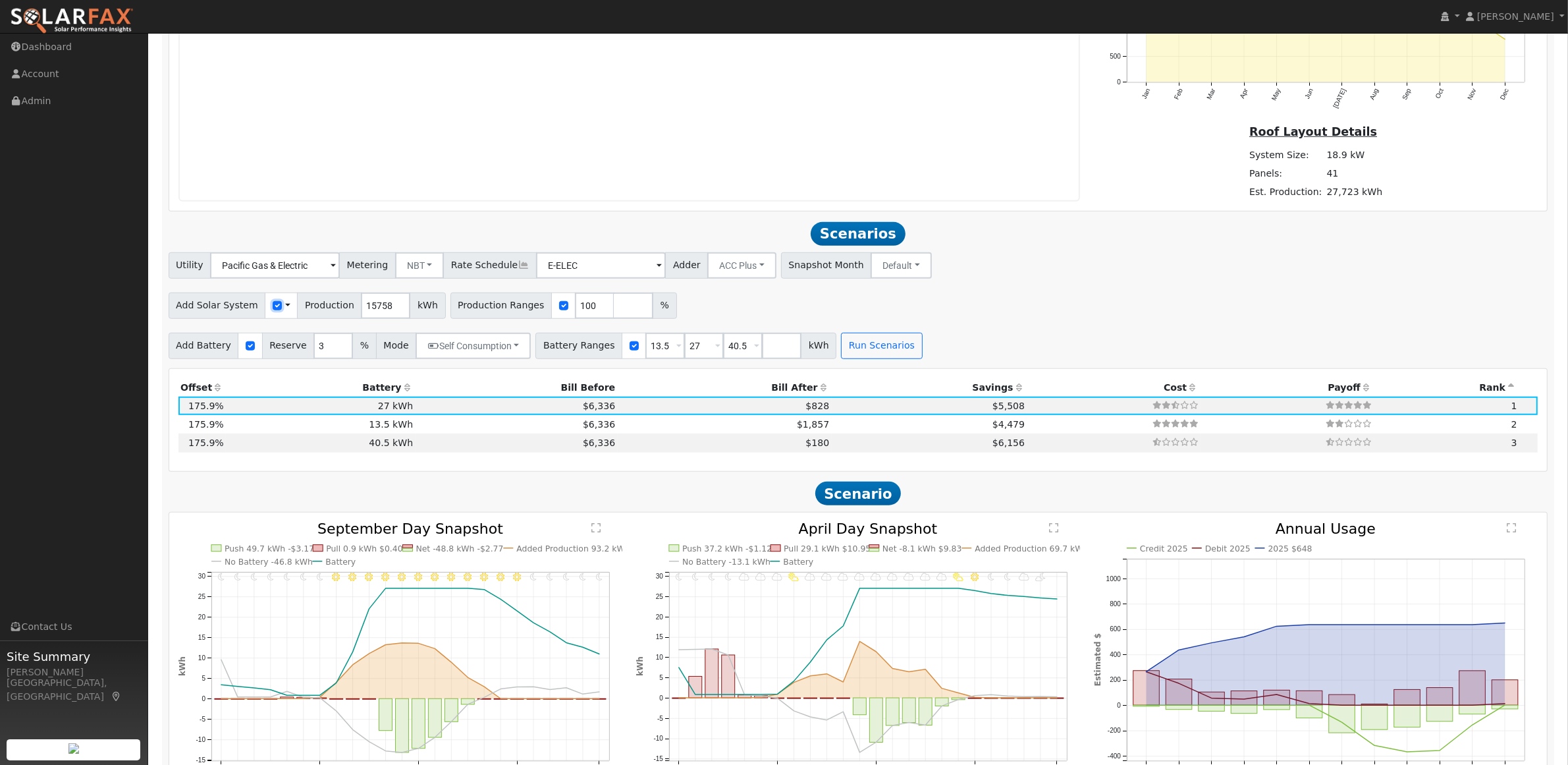
scroll to position [1195, 0]
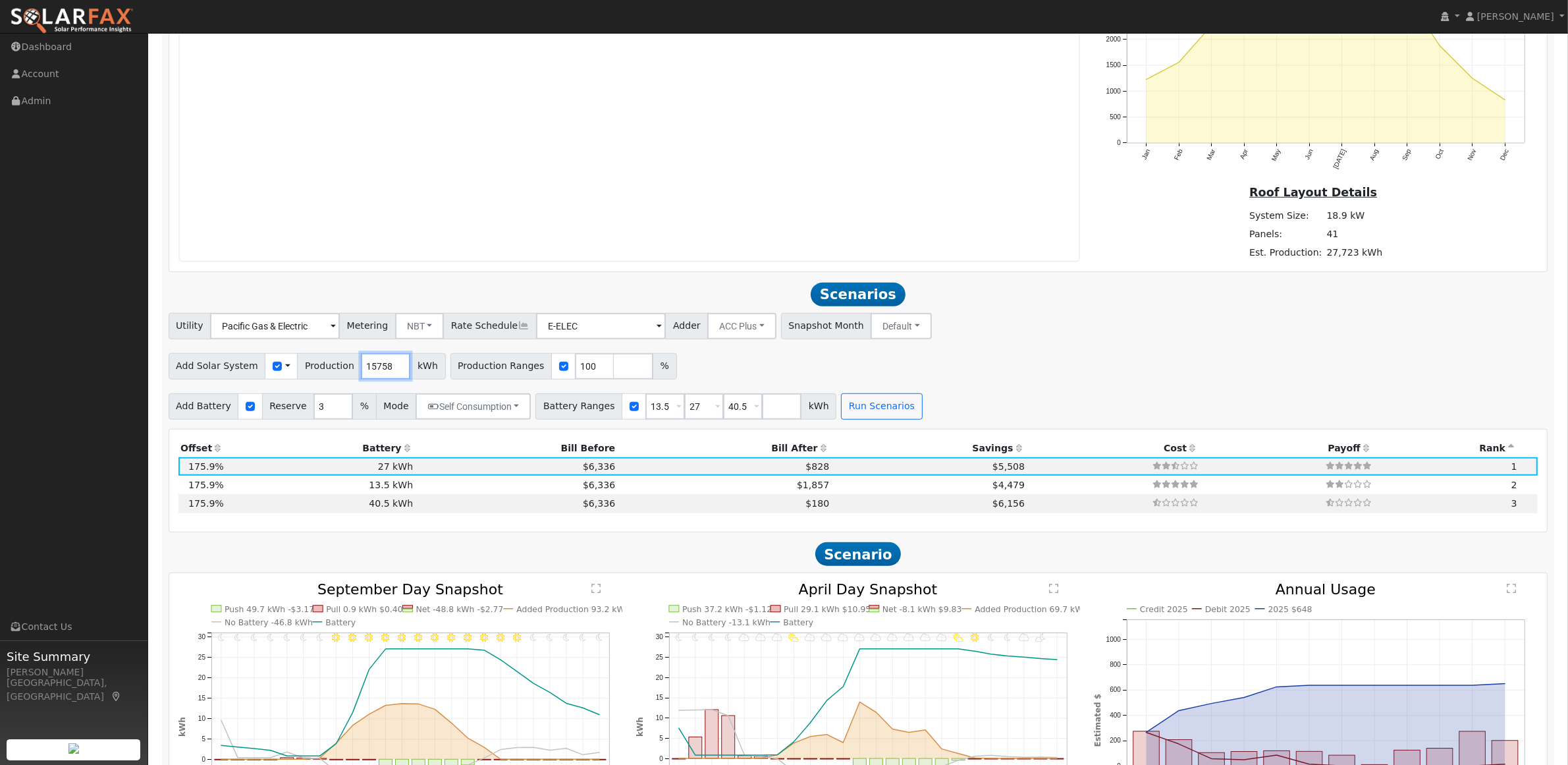
click at [371, 367] on input "15758" at bounding box center [385, 367] width 49 height 26
type input "24594"
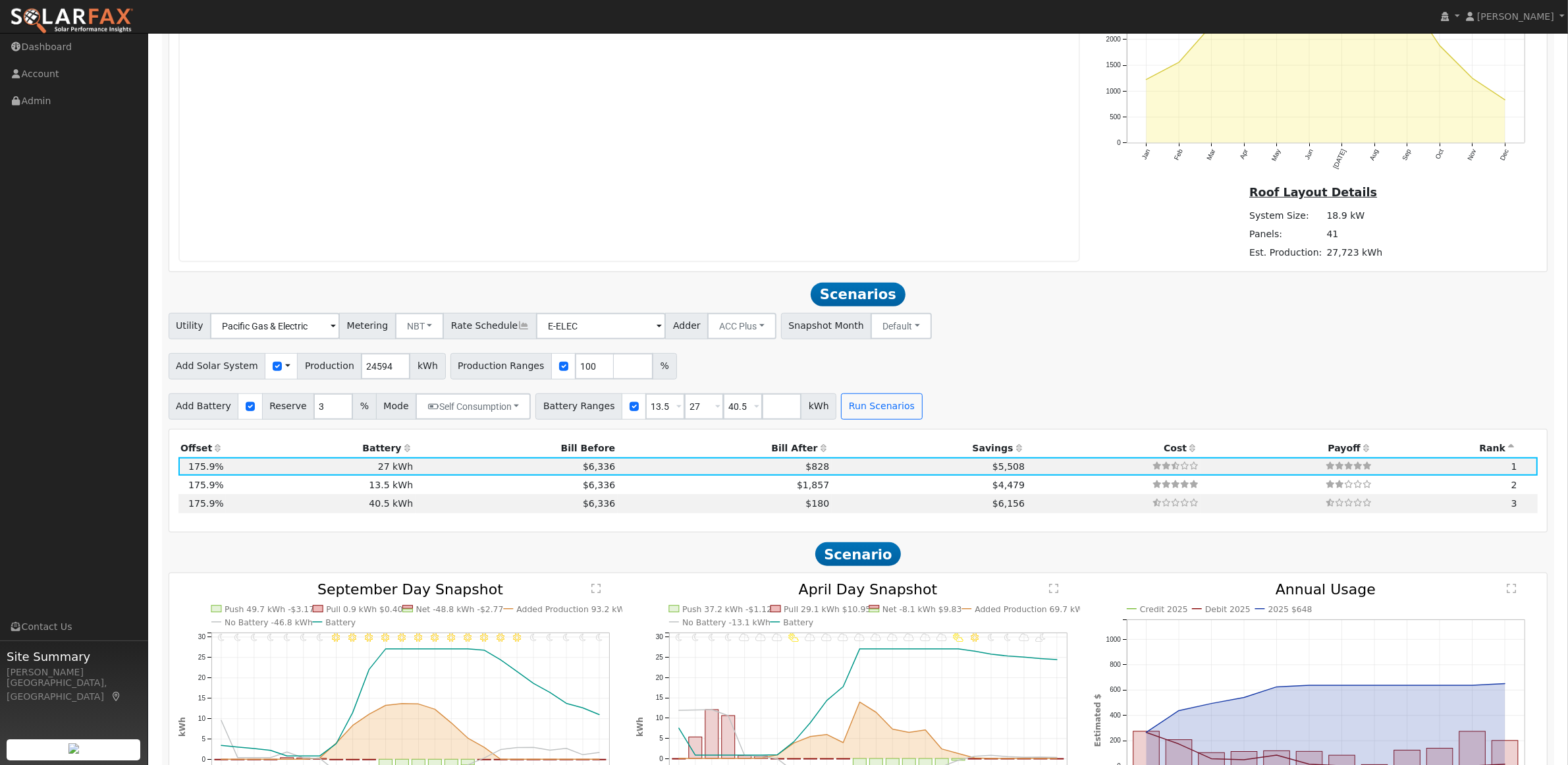
click at [844, 378] on div "Add Solar System Use CSV Data Production 24594 kWh Production Ranges 100 %" at bounding box center [858, 364] width 1384 height 31
click at [872, 412] on button "Run Scenarios" at bounding box center [881, 406] width 81 height 26
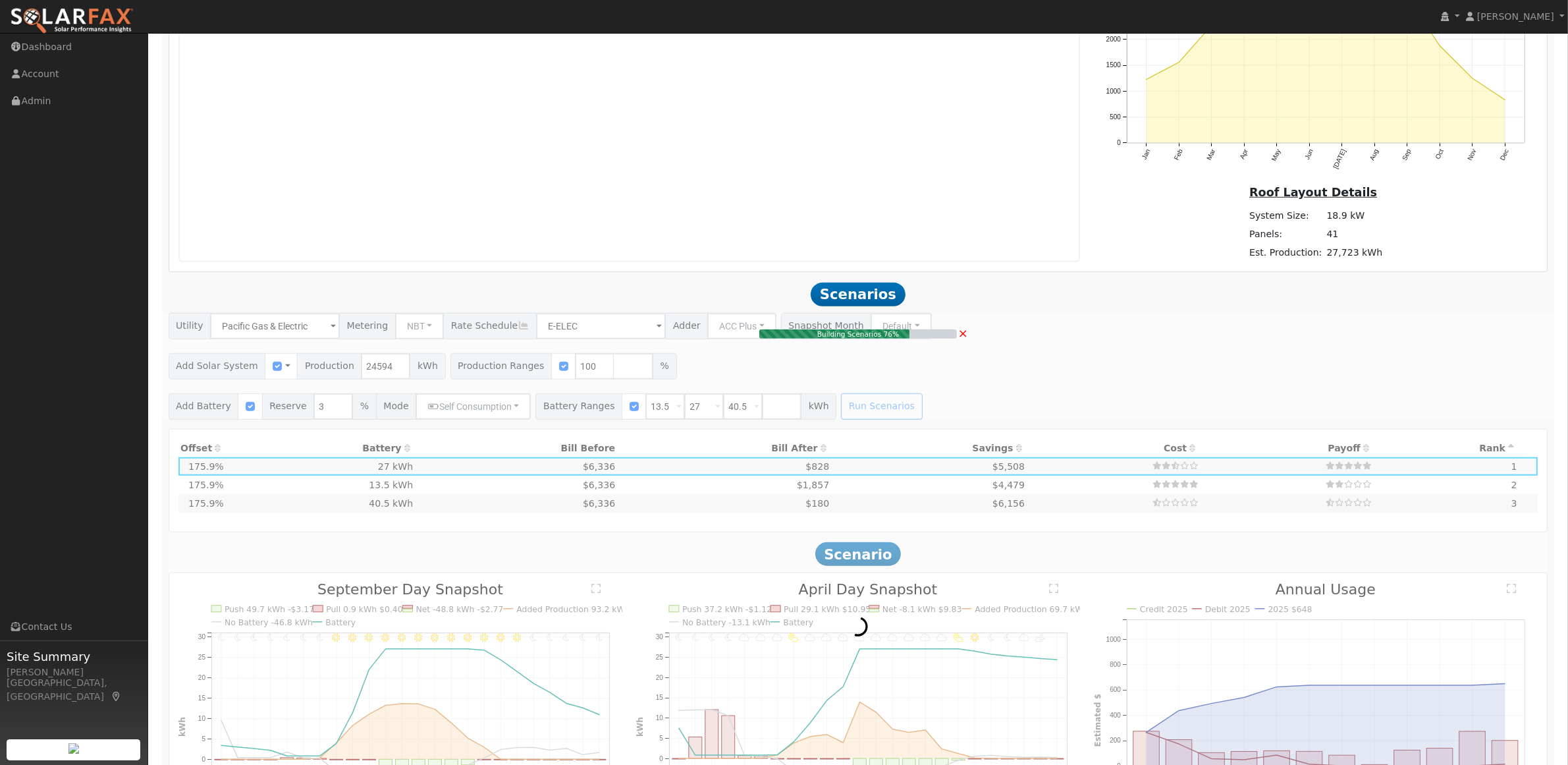
type input "16.4"
type input "$57,386"
type input "$26,936"
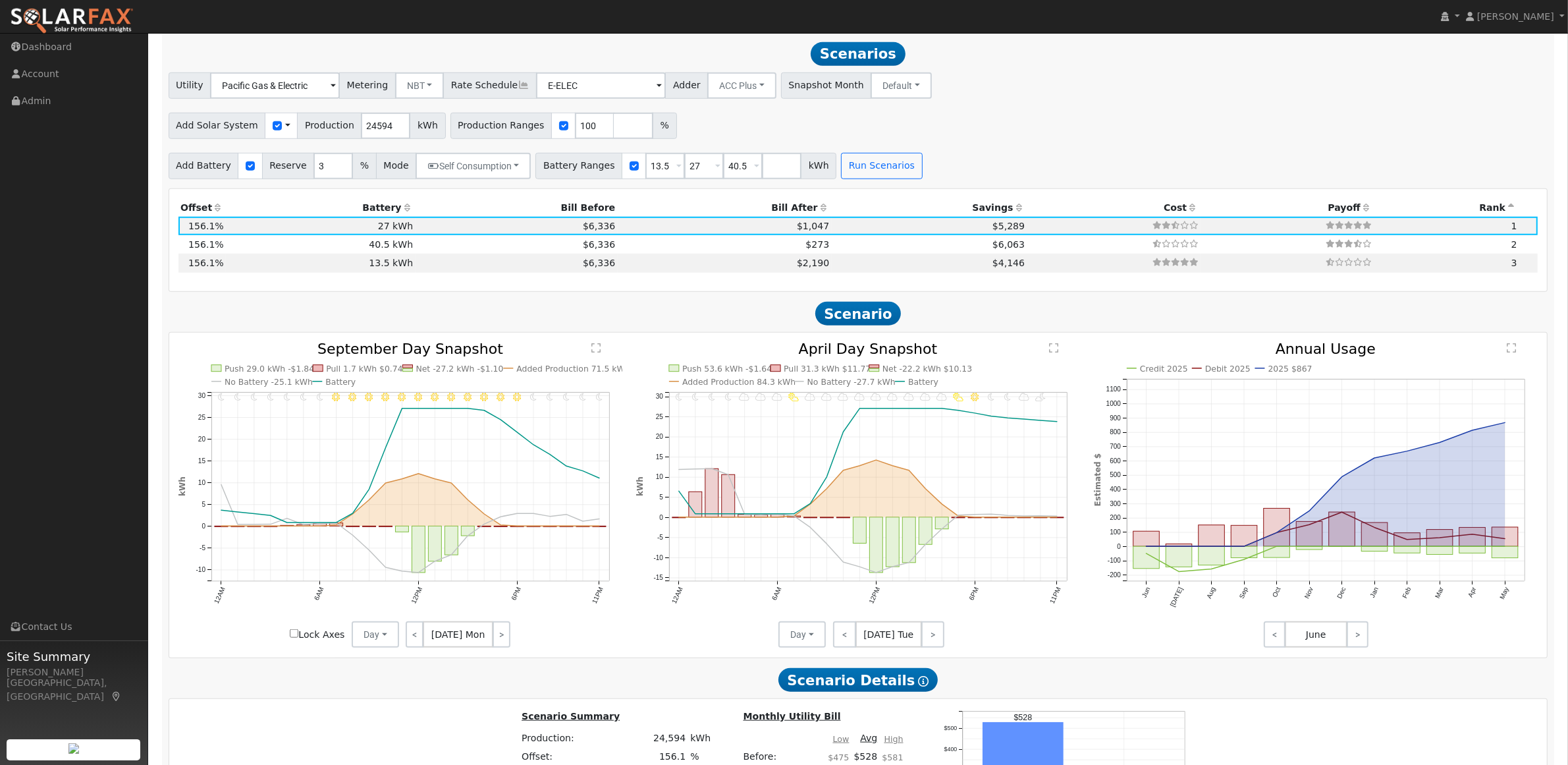
scroll to position [1442, 0]
